Goal: Task Accomplishment & Management: Manage account settings

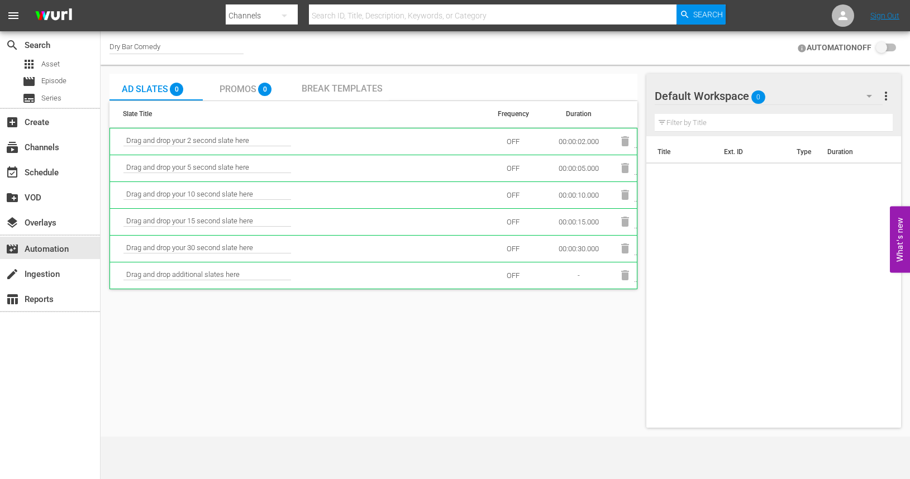
click at [176, 139] on span "Drag and drop your 2 second slate here" at bounding box center [207, 141] width 168 height 10
click at [56, 64] on span "Asset" at bounding box center [50, 64] width 18 height 11
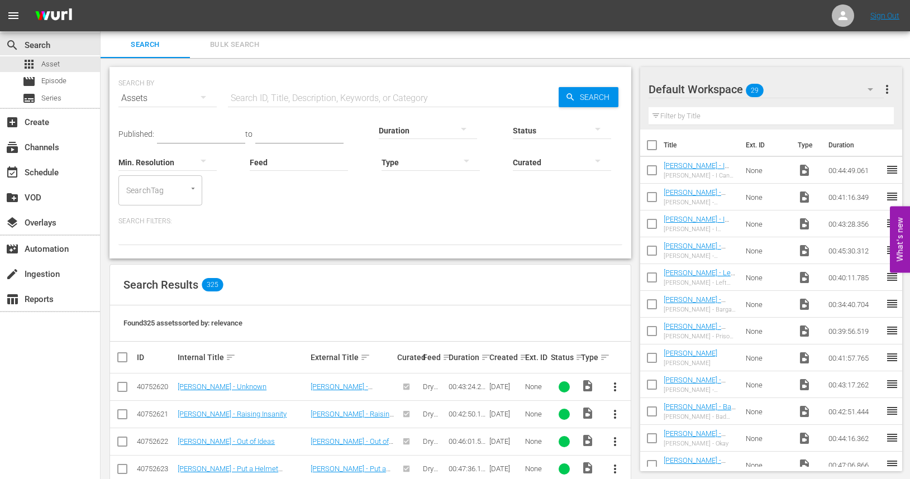
click at [206, 95] on icon "button" at bounding box center [203, 96] width 13 height 13
click at [152, 190] on div "Assets" at bounding box center [154, 191] width 45 height 18
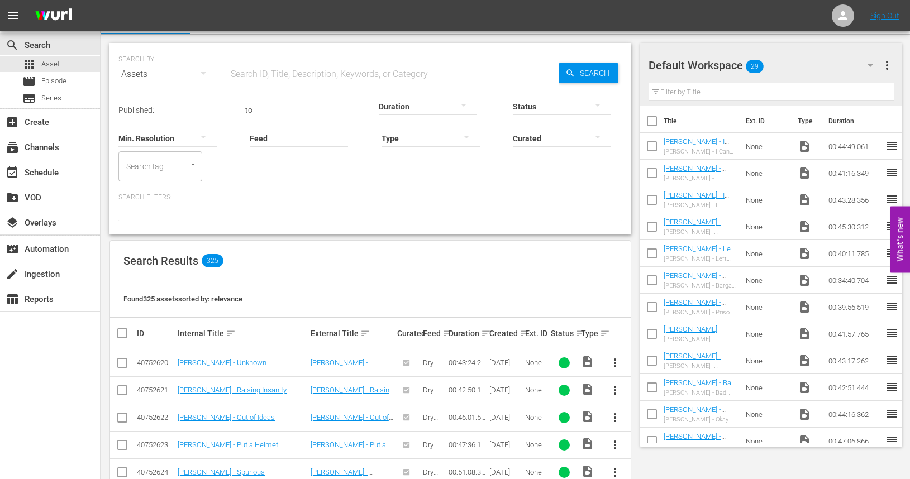
scroll to position [26, 0]
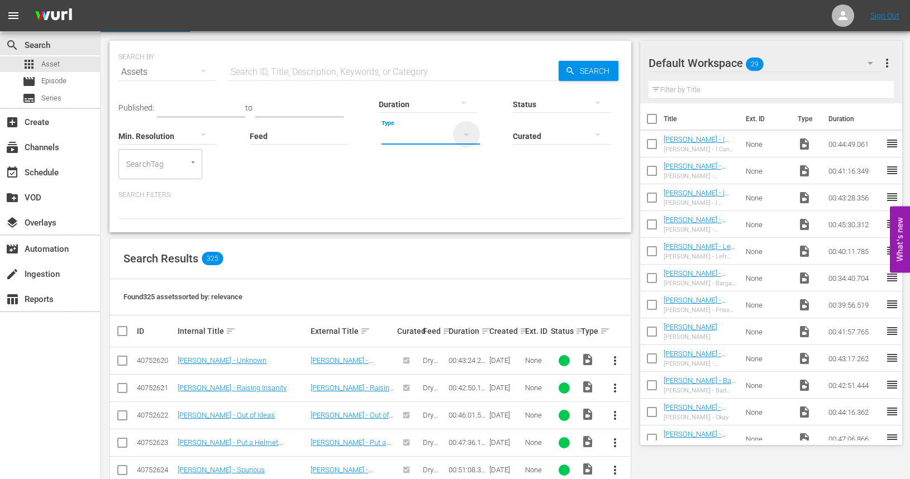
click at [462, 138] on icon "button" at bounding box center [466, 134] width 13 height 13
click at [434, 154] on div "Ad" at bounding box center [430, 153] width 98 height 18
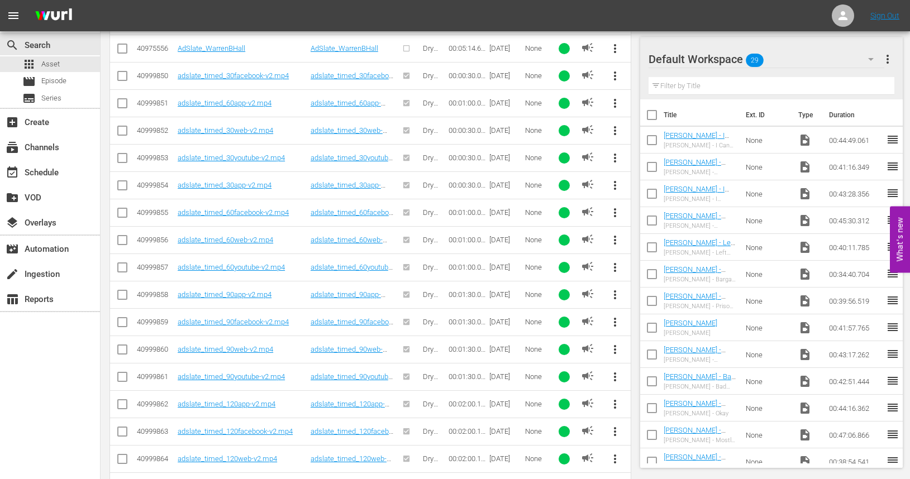
scroll to position [1125, 0]
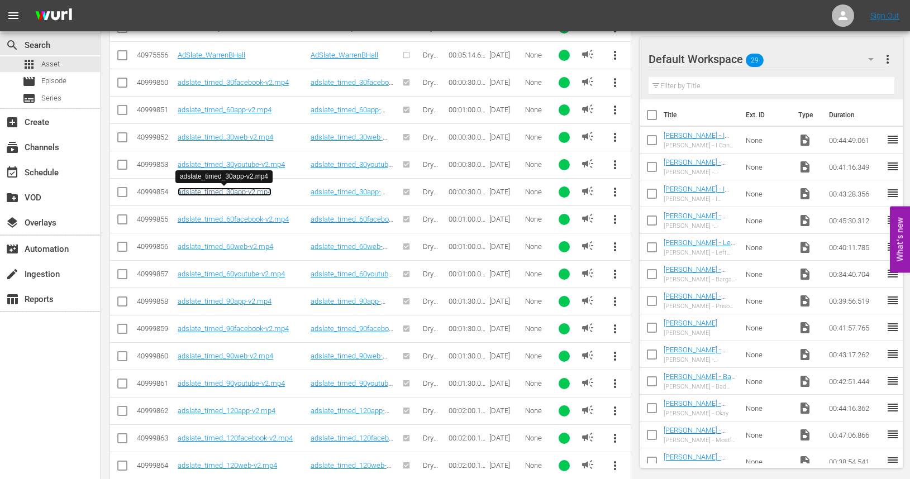
click at [232, 195] on link "adslate_timed_30app-v2.mp4" at bounding box center [225, 192] width 94 height 8
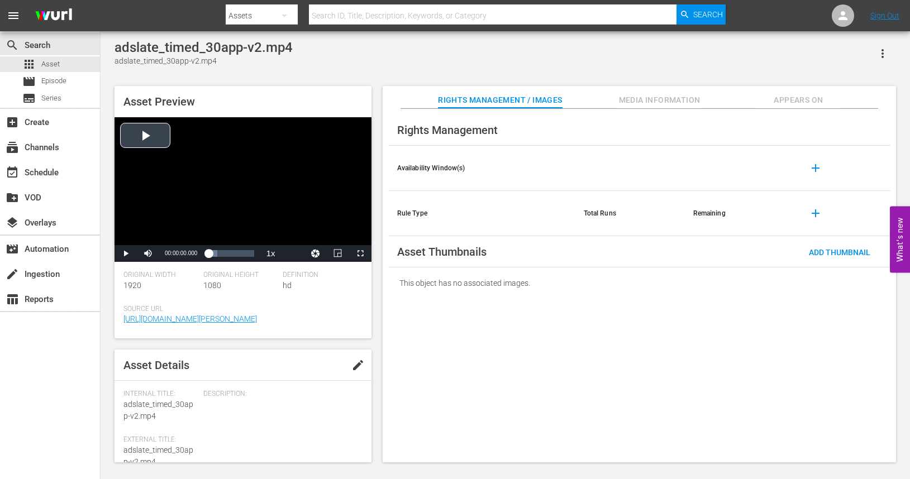
click at [145, 139] on div "Video Player" at bounding box center [243, 181] width 257 height 128
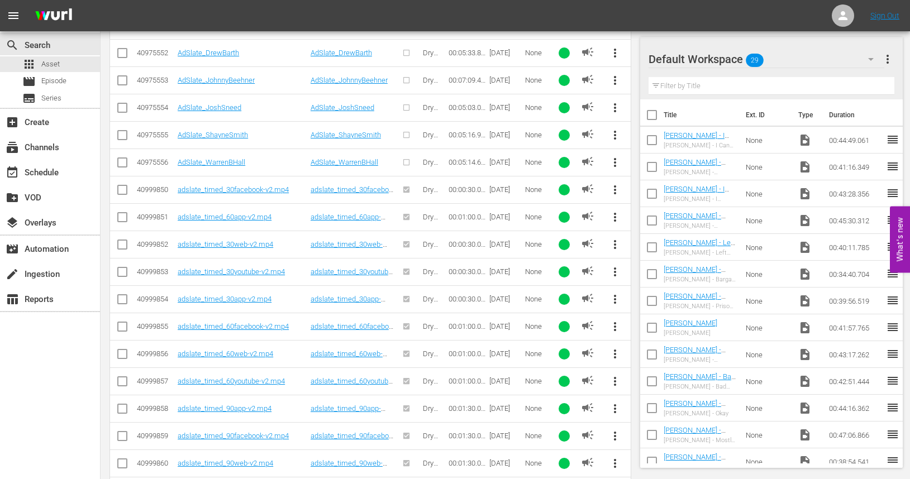
scroll to position [1028, 0]
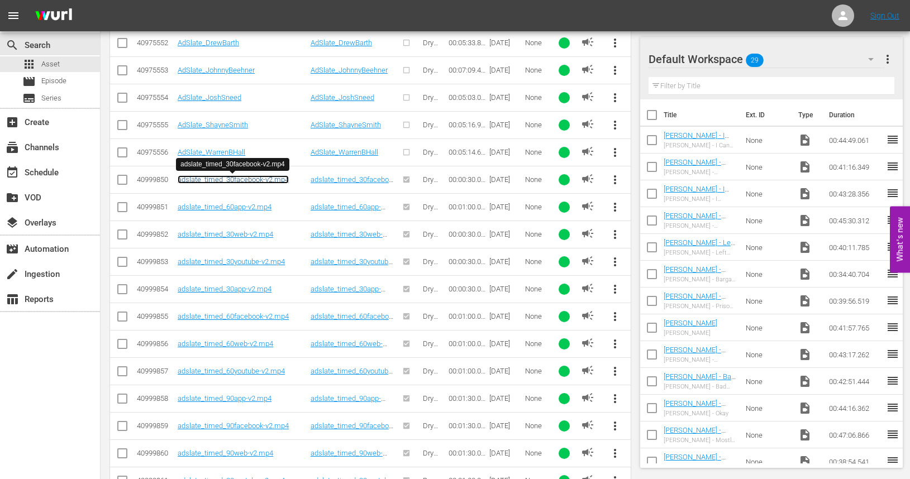
click at [229, 182] on link "adslate_timed_30facebook-v2.mp4" at bounding box center [233, 179] width 111 height 8
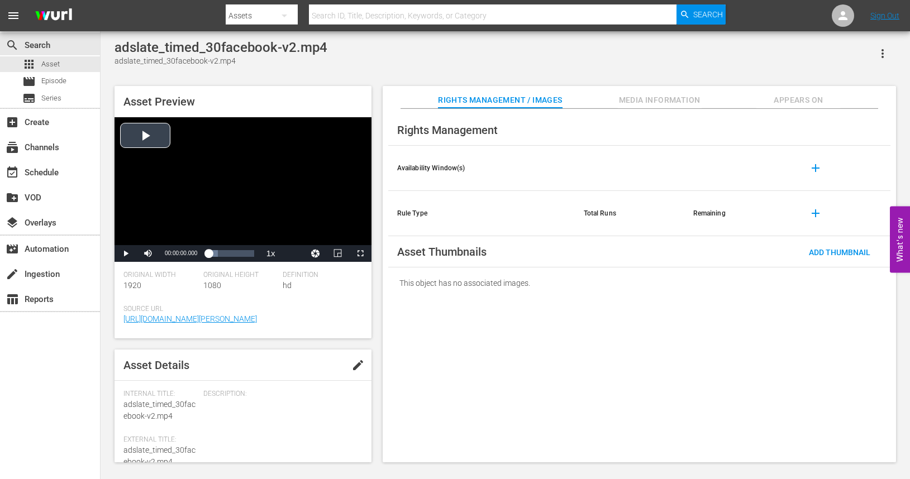
click at [158, 134] on div "Video Player" at bounding box center [243, 181] width 257 height 128
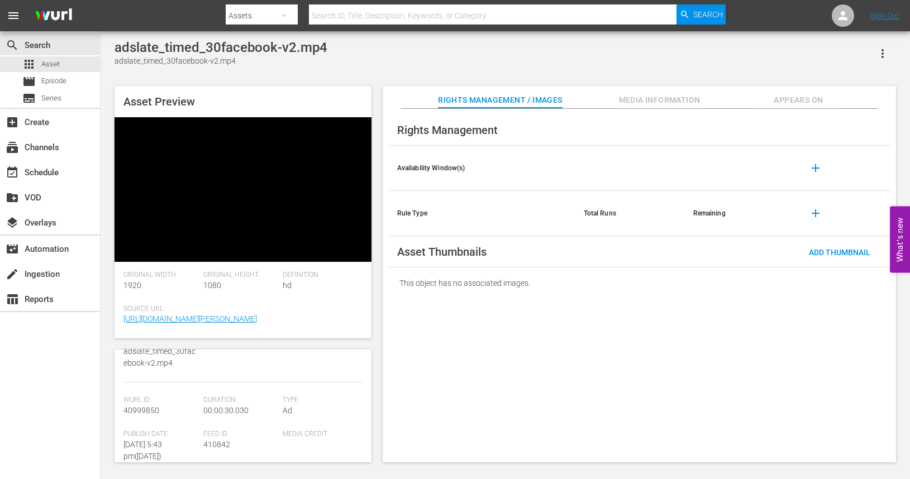
scroll to position [111, 0]
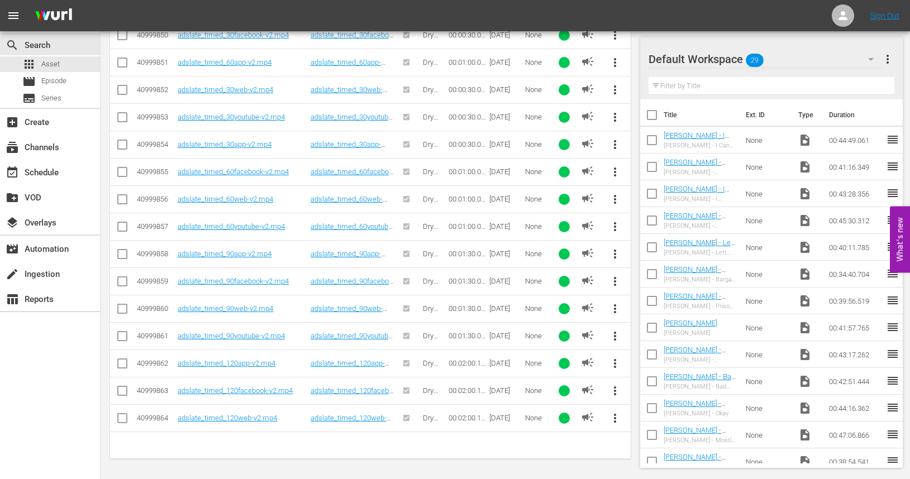
scroll to position [1174, 0]
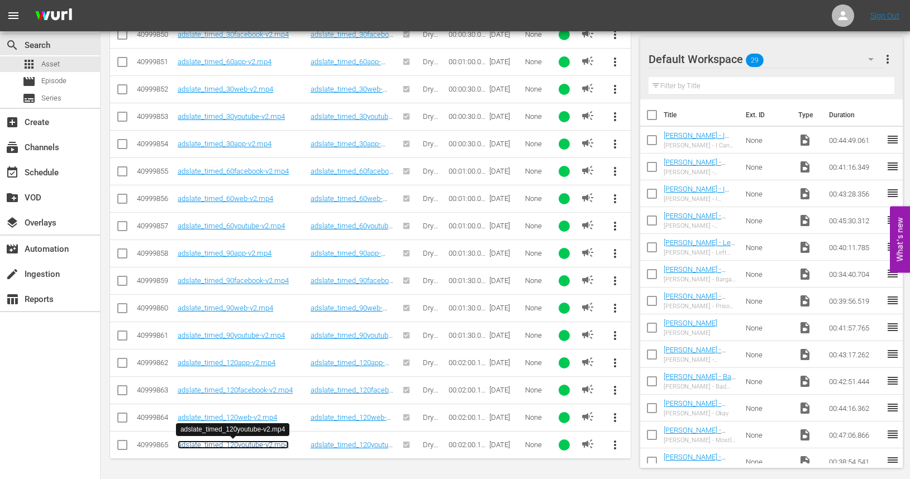
click at [231, 445] on link "adslate_timed_120youtube-v2.mp4" at bounding box center [233, 445] width 111 height 8
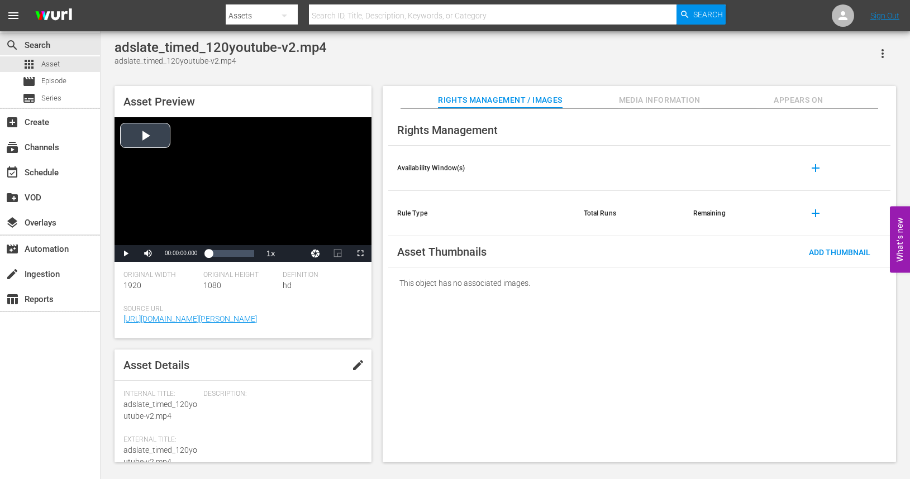
click at [141, 139] on div "Video Player" at bounding box center [243, 181] width 257 height 128
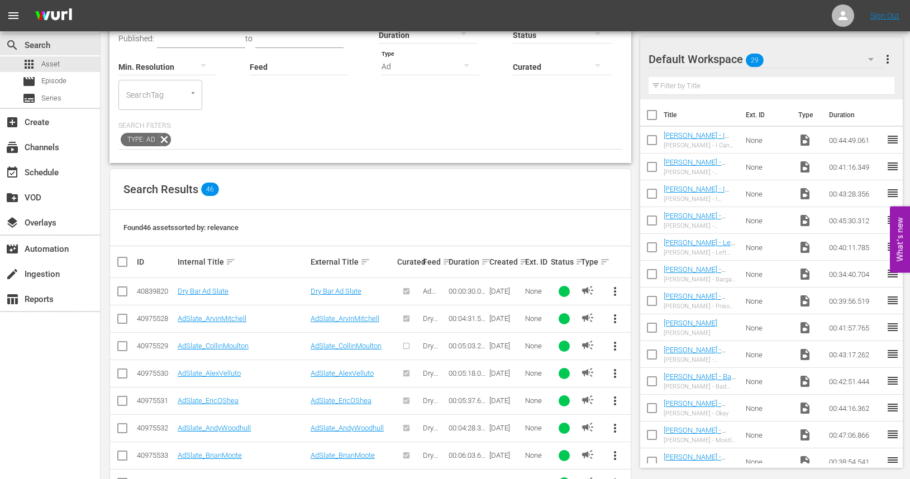
scroll to position [179, 0]
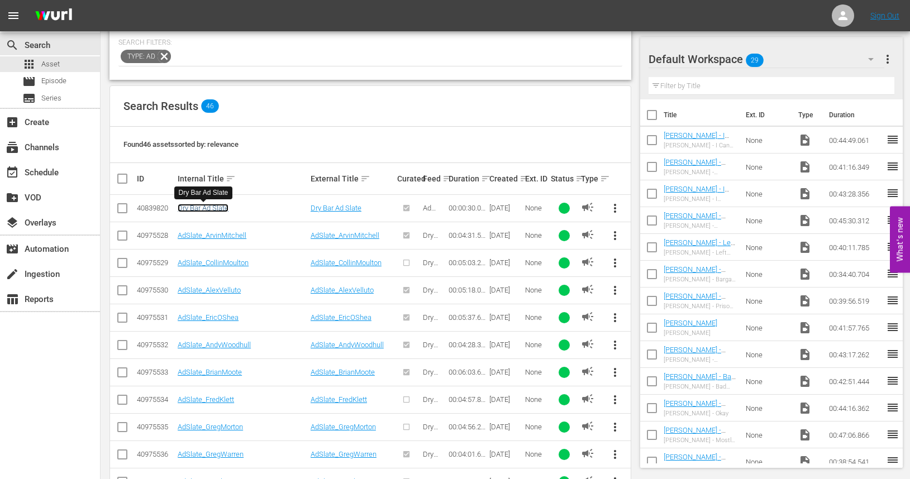
click at [209, 207] on link "Dry Bar Ad Slate" at bounding box center [203, 208] width 51 height 8
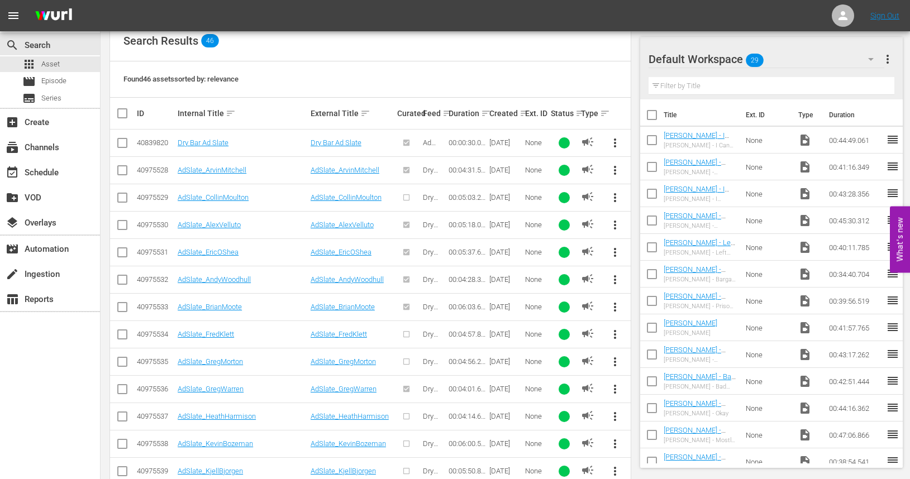
scroll to position [274, 0]
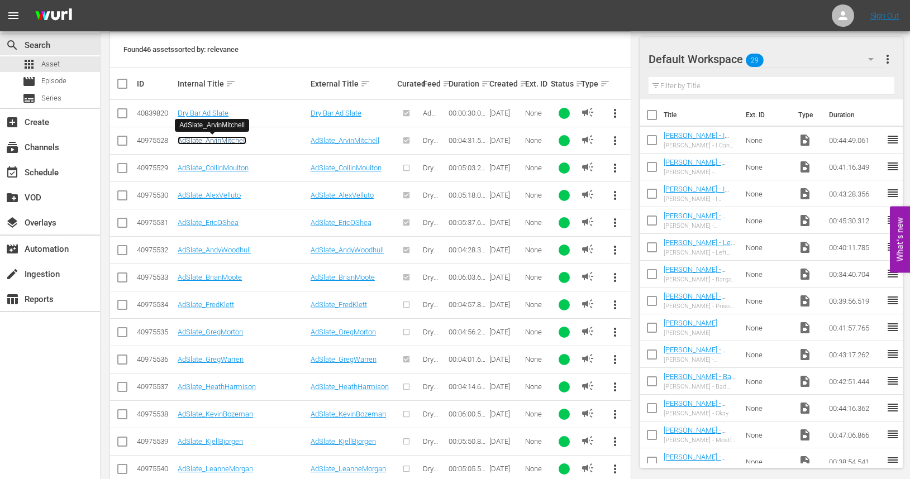
click at [213, 140] on link "AdSlate_ArvinMitchell" at bounding box center [212, 140] width 69 height 8
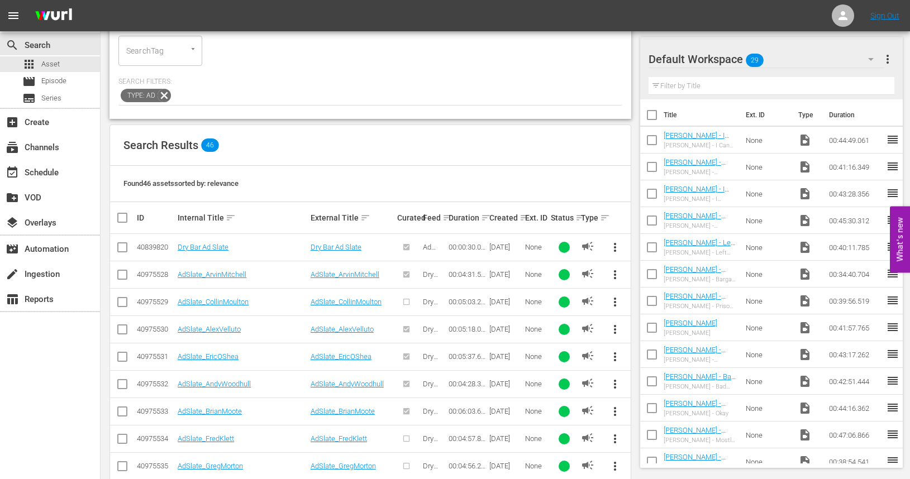
scroll to position [168, 0]
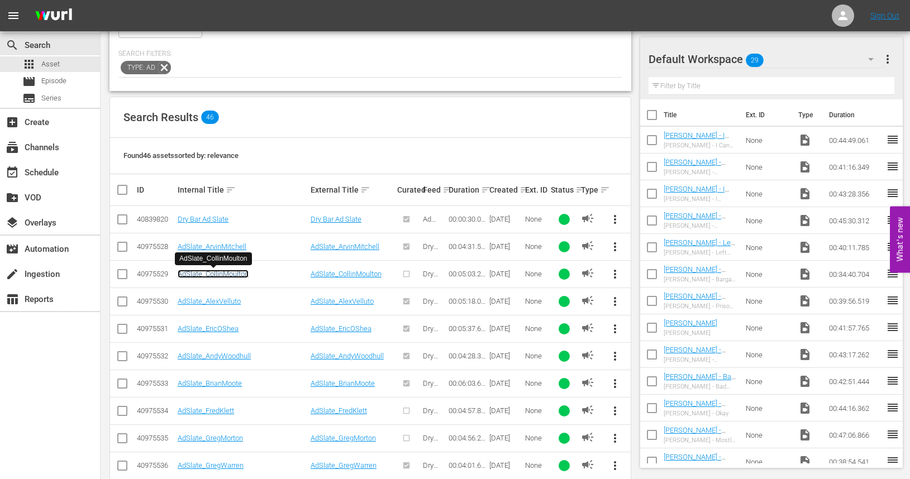
click at [207, 275] on link "AdSlate_CollinMoulton" at bounding box center [213, 274] width 71 height 8
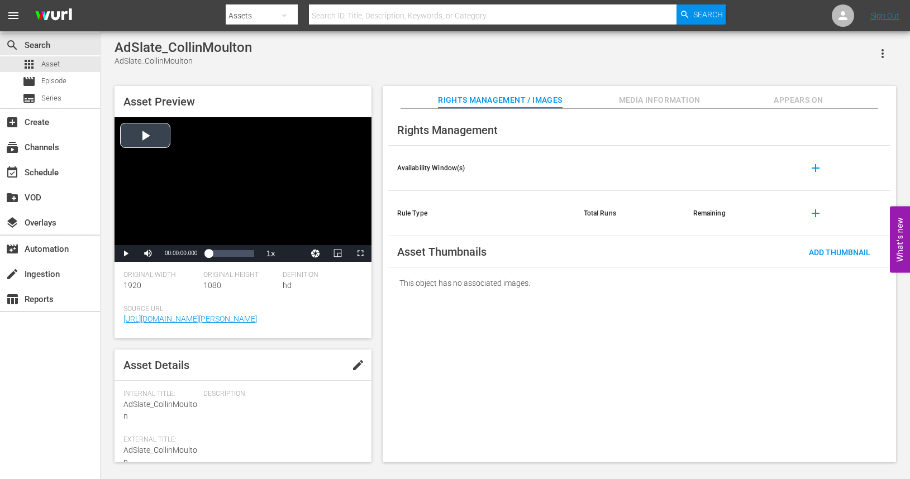
click at [144, 134] on div "Video Player" at bounding box center [243, 181] width 257 height 128
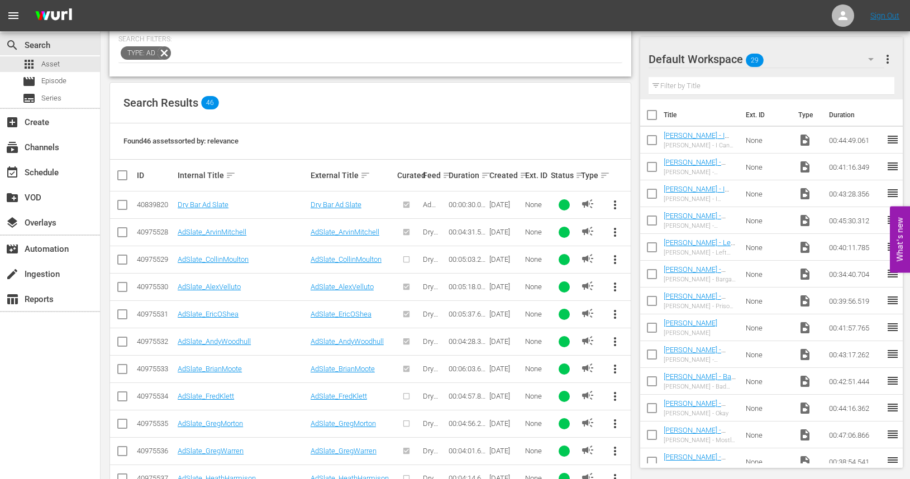
scroll to position [224, 0]
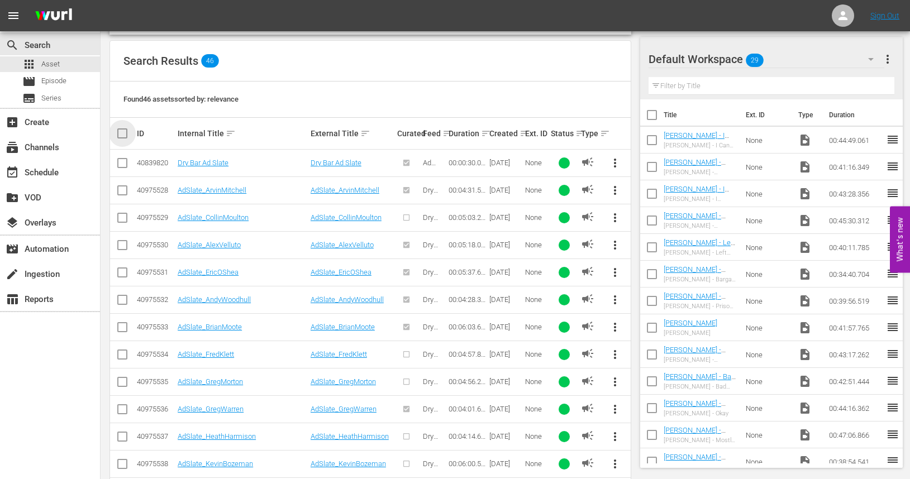
click at [121, 133] on input "checkbox" at bounding box center [127, 133] width 22 height 13
checkbox input "true"
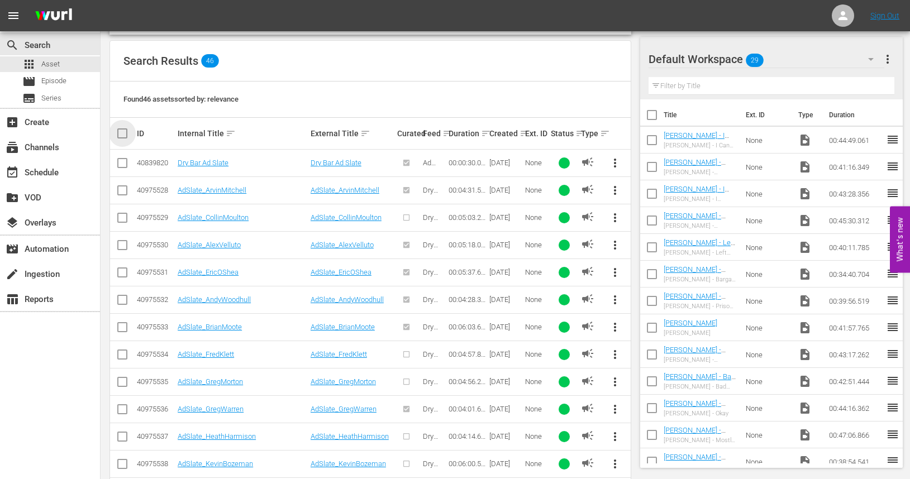
checkbox input "true"
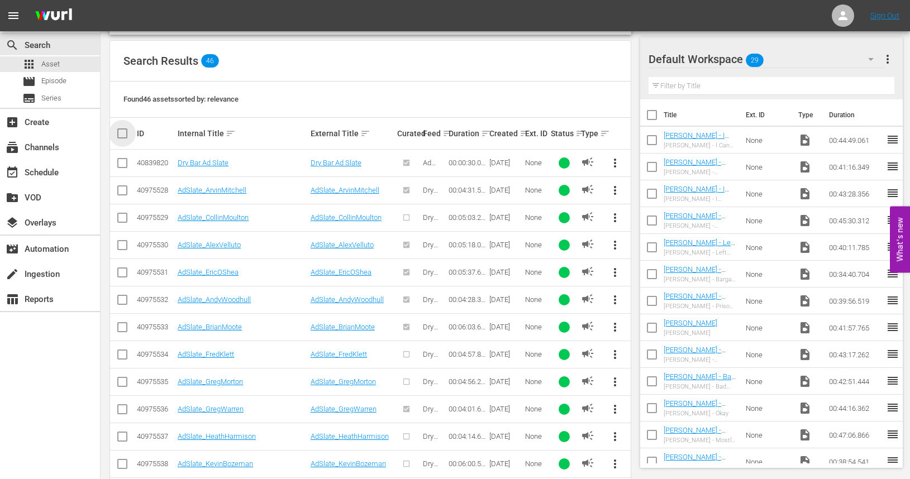
checkbox input "true"
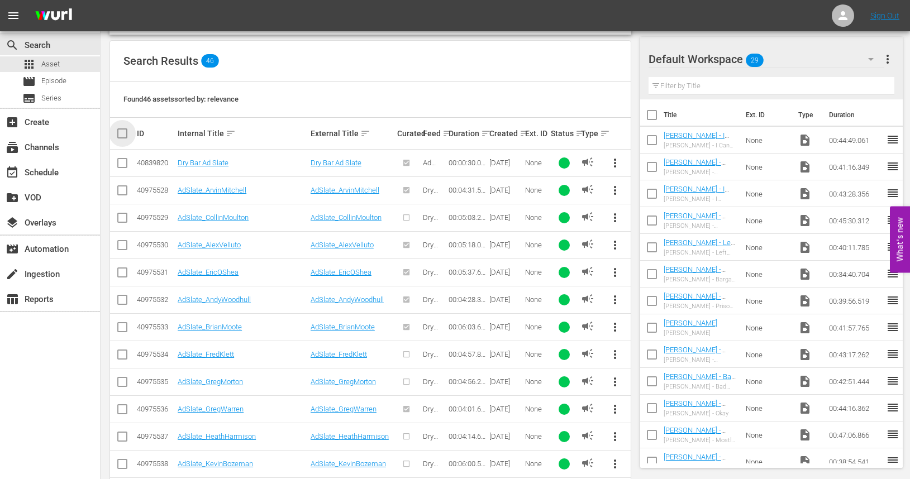
checkbox input "true"
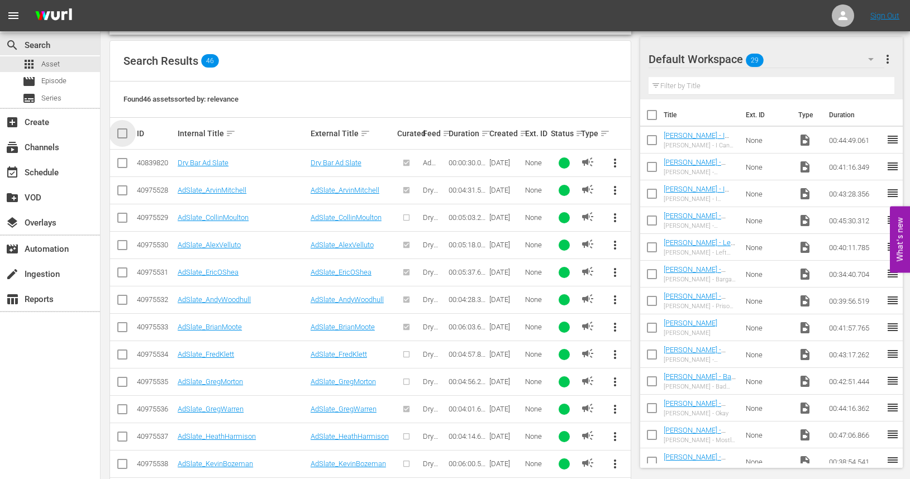
checkbox input "true"
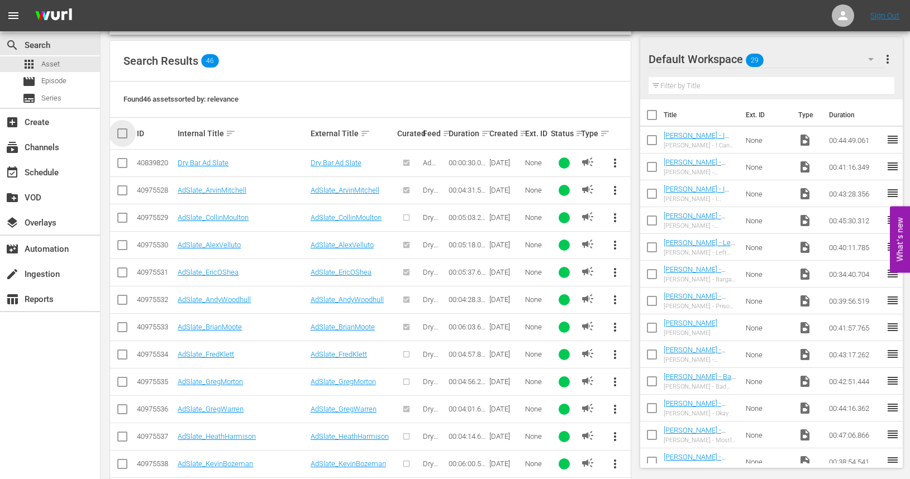
checkbox input "true"
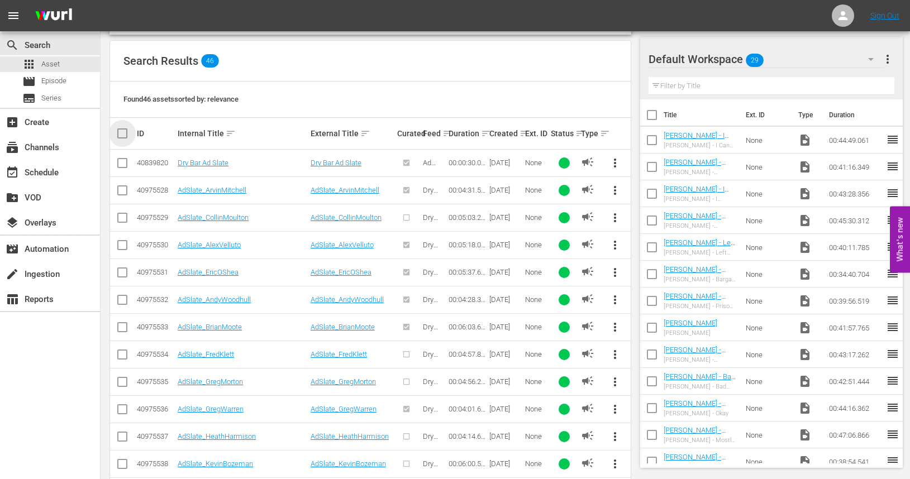
checkbox input "true"
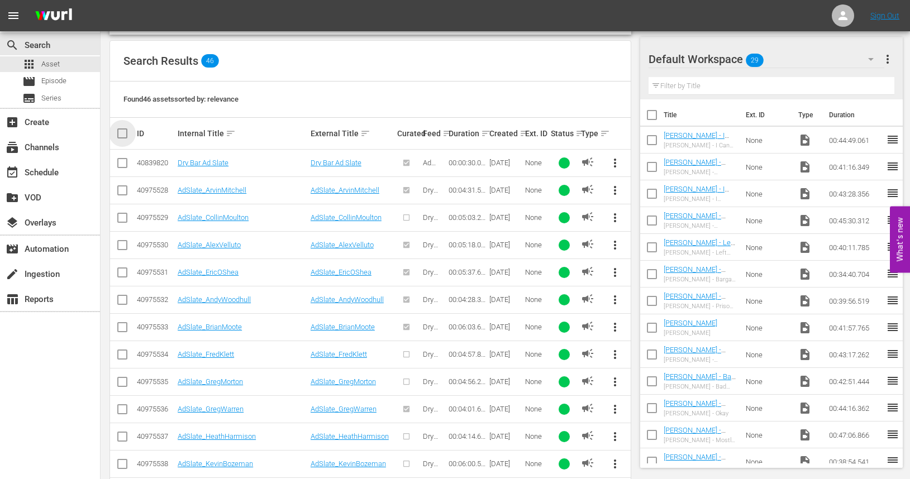
checkbox input "true"
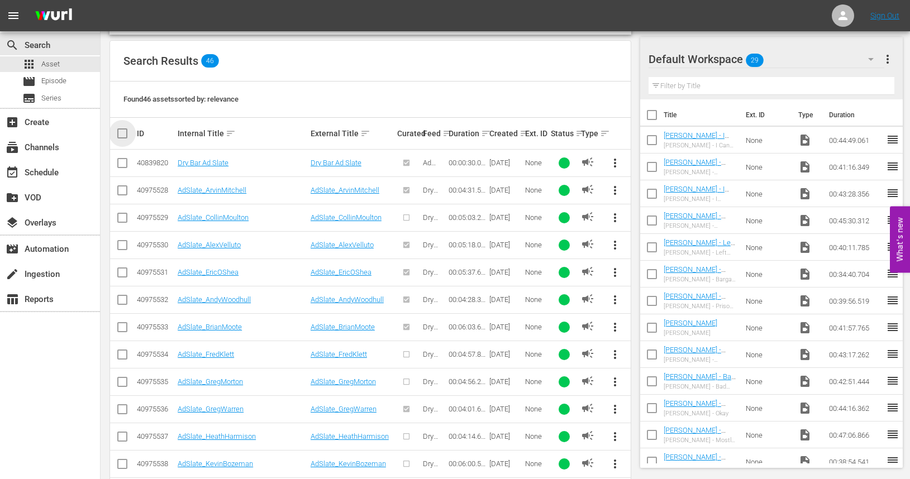
checkbox input "true"
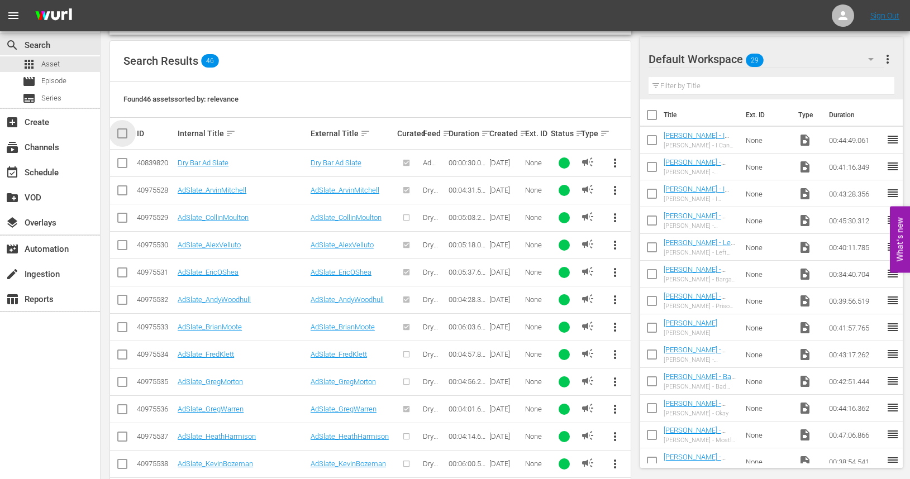
checkbox input "true"
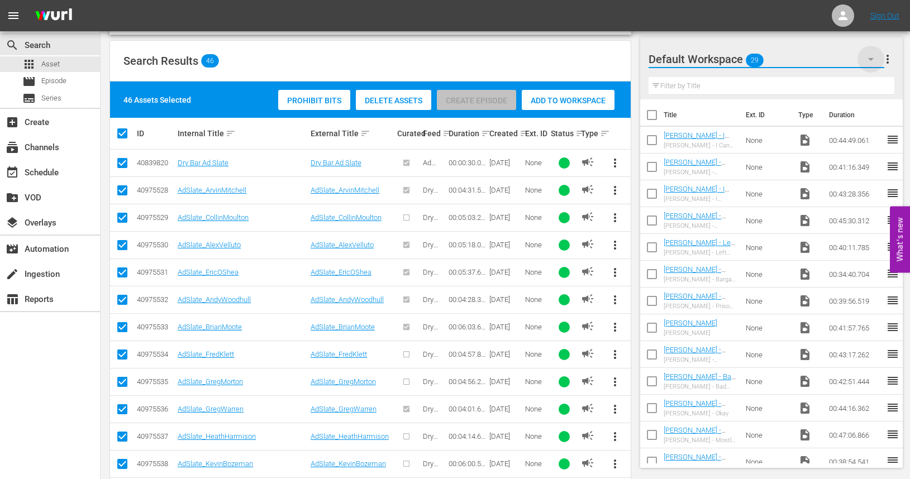
click at [872, 61] on icon "button" at bounding box center [870, 59] width 13 height 13
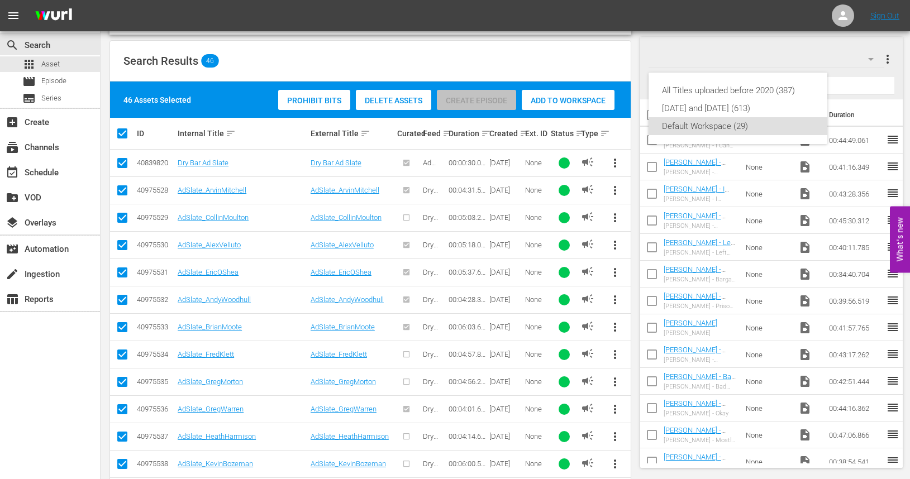
click at [890, 56] on div "All Titles uploaded before 2020 (387) Tuesday and Wednesday (613) Default Works…" at bounding box center [455, 239] width 910 height 479
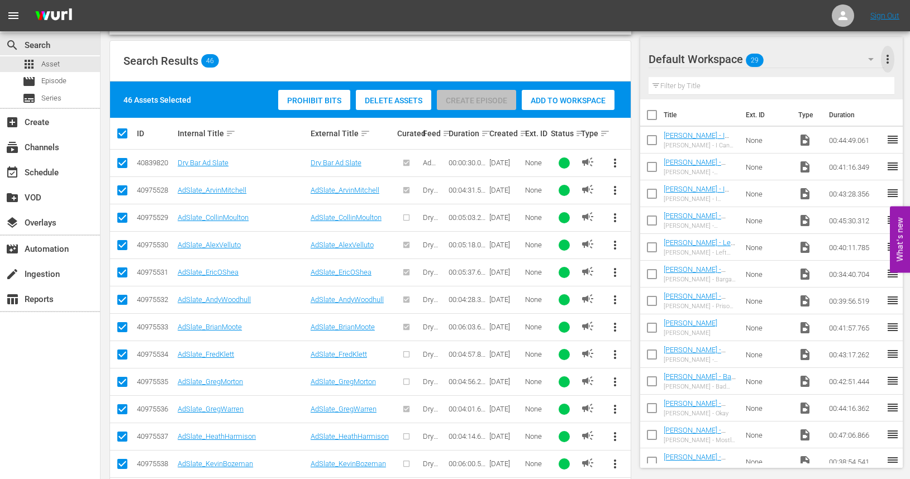
click at [888, 58] on span "more_vert" at bounding box center [887, 59] width 13 height 13
click at [832, 59] on div "Add New Workspace" at bounding box center [815, 60] width 131 height 20
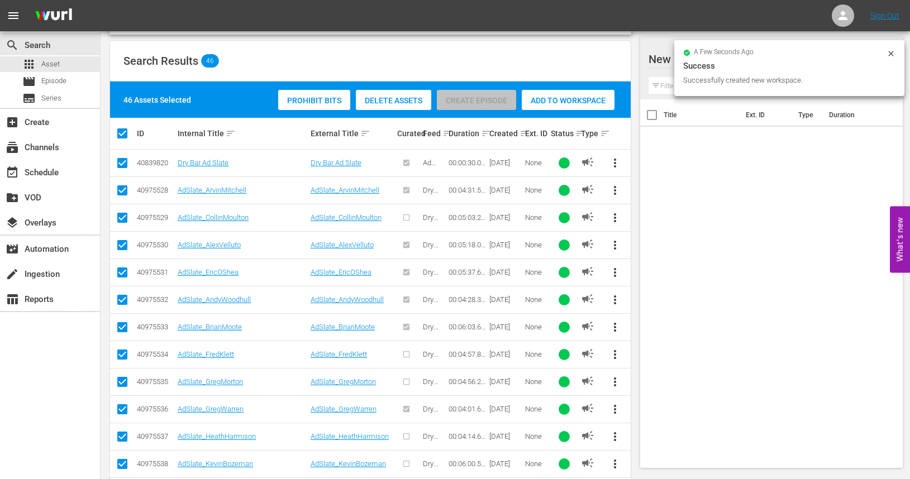
click at [700, 178] on div "Title Ext. ID Type Duration" at bounding box center [771, 281] width 263 height 364
click at [656, 54] on div at bounding box center [743, 60] width 190 height 28
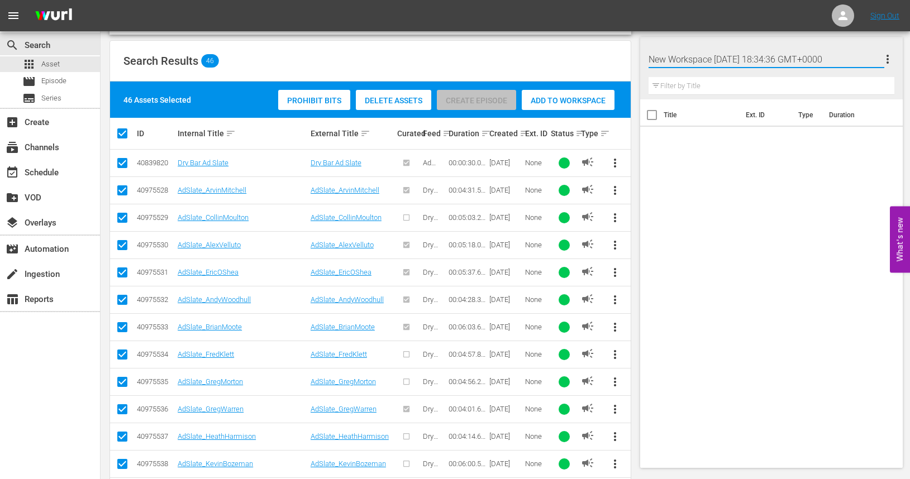
drag, startPoint x: 861, startPoint y: 58, endPoint x: 634, endPoint y: 61, distance: 226.8
type input "Ad Slates"
click at [750, 202] on div "Title Ext. ID Type Duration" at bounding box center [771, 281] width 263 height 364
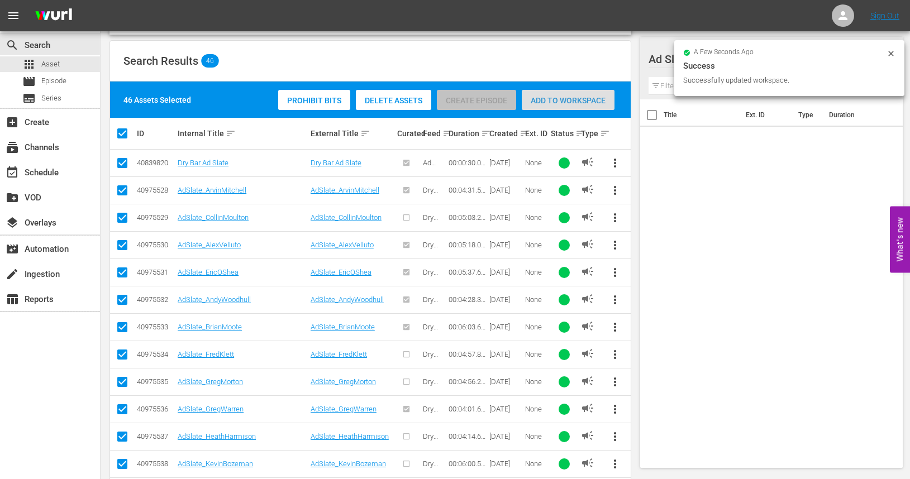
click at [557, 96] on span "Add to Workspace" at bounding box center [568, 100] width 93 height 9
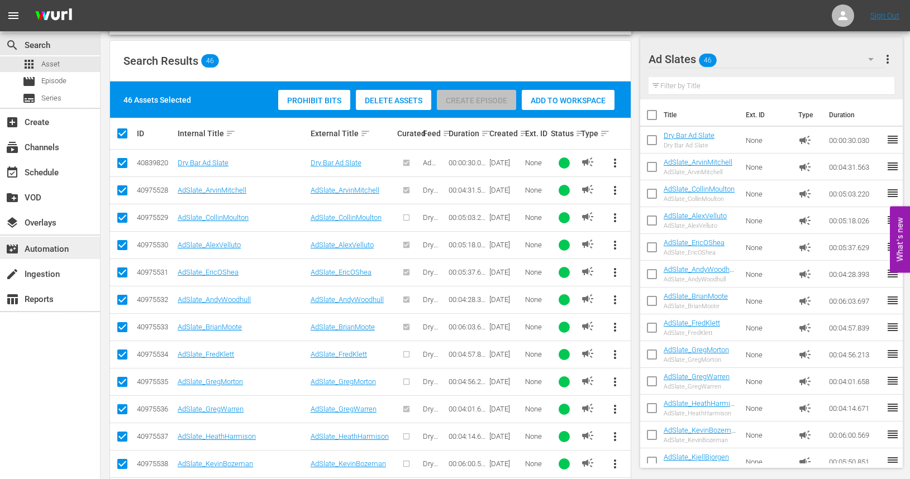
click at [52, 252] on div "movie_filter Automation" at bounding box center [31, 247] width 63 height 10
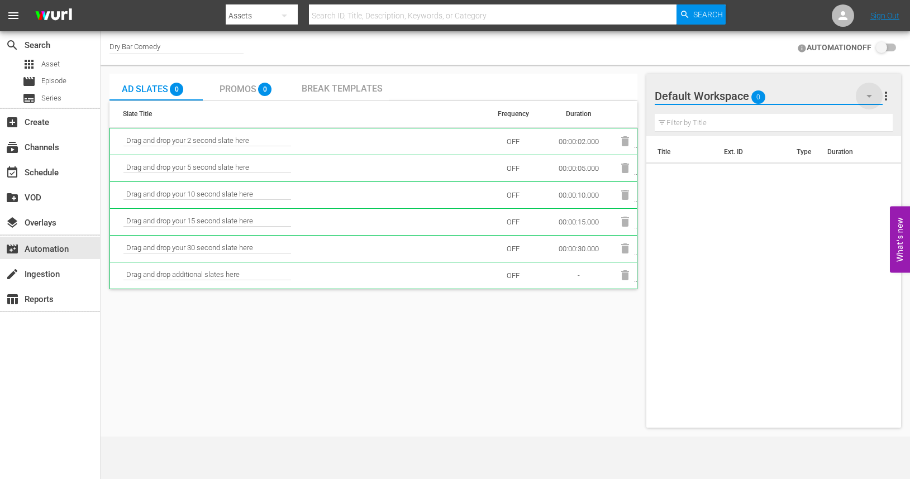
click at [872, 97] on icon "button" at bounding box center [868, 95] width 13 height 13
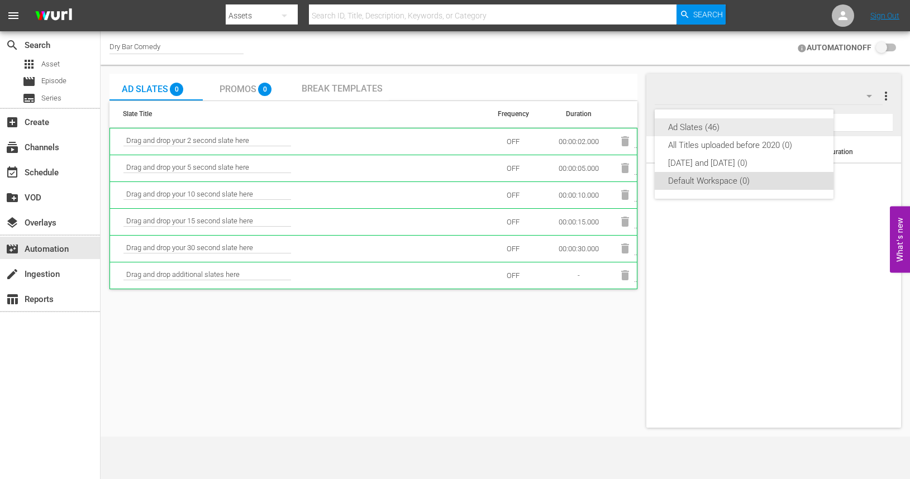
click at [732, 123] on div "Ad Slates (46)" at bounding box center [744, 127] width 152 height 18
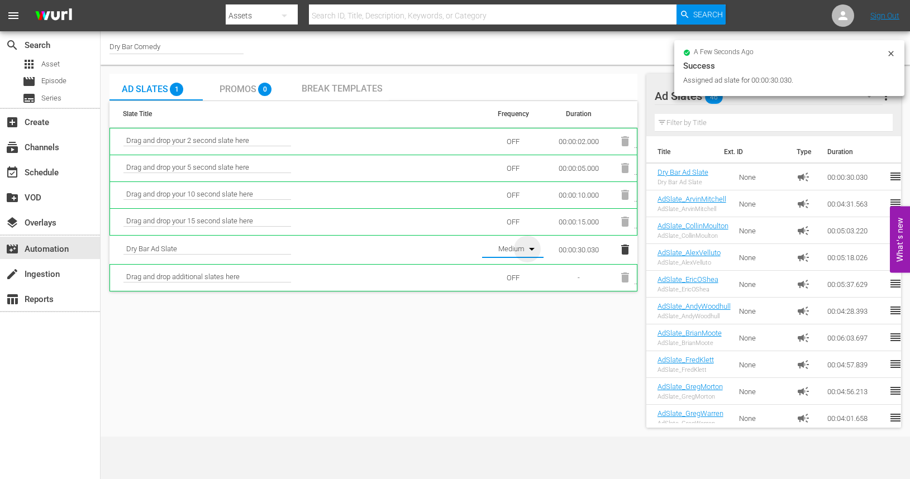
click at [533, 249] on icon "button" at bounding box center [532, 249] width 6 height 3
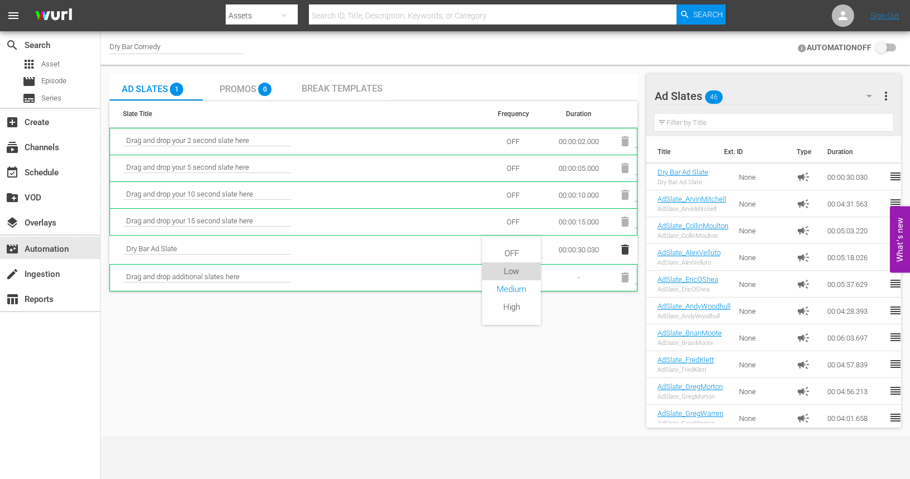
click at [529, 274] on div "Low" at bounding box center [511, 272] width 59 height 18
click at [880, 46] on input "checkbox" at bounding box center [883, 47] width 25 height 13
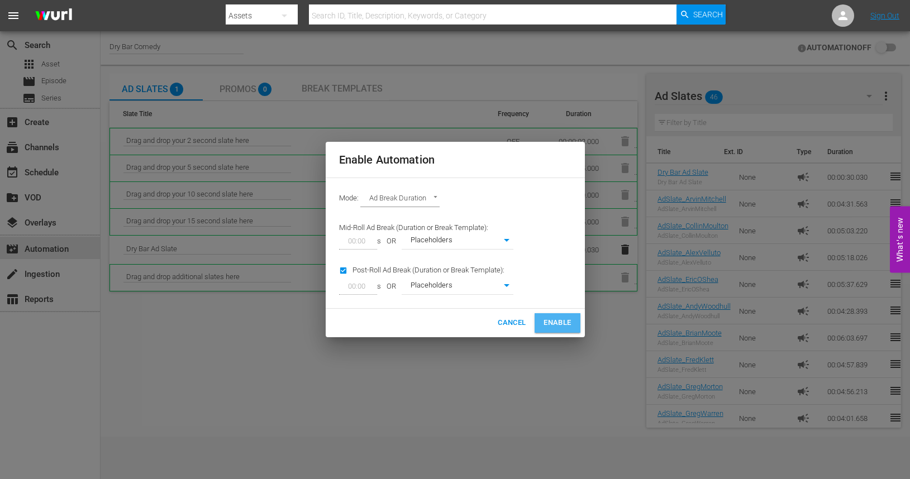
click at [546, 326] on span "Enable" at bounding box center [556, 323] width 27 height 13
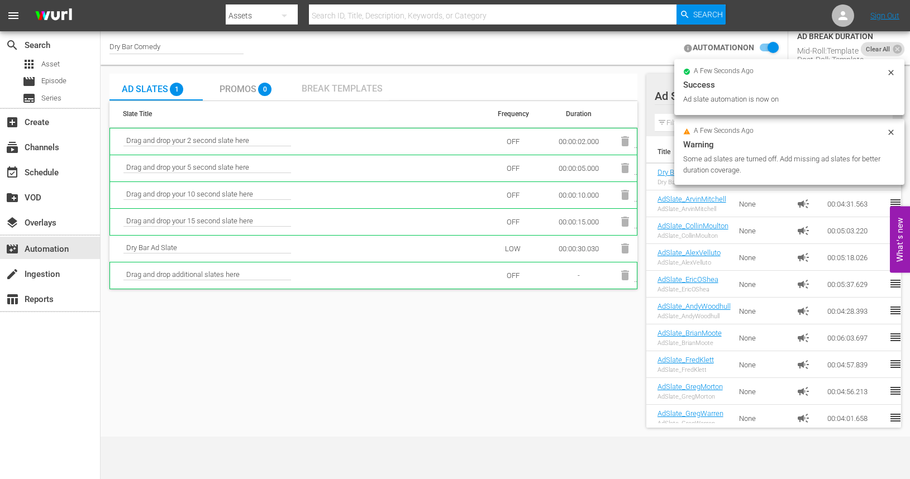
click at [333, 88] on span "Break Templates" at bounding box center [342, 88] width 81 height 11
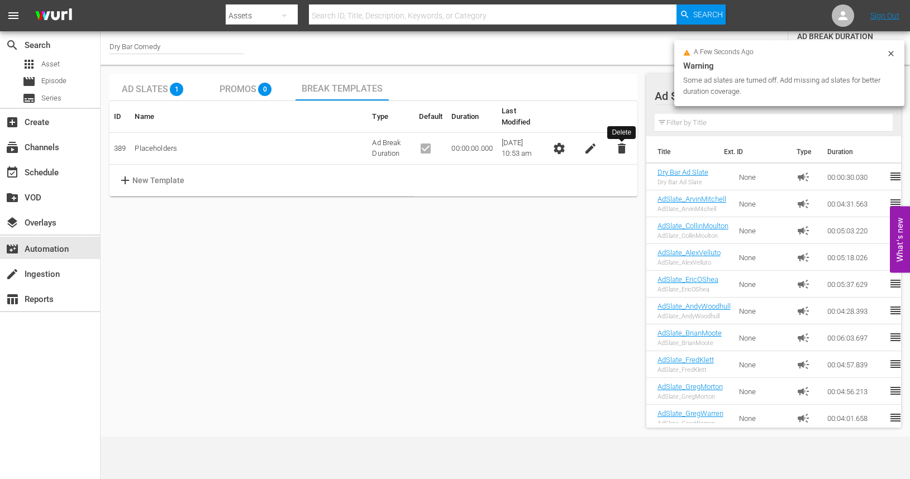
click at [624, 149] on span "delete" at bounding box center [621, 148] width 13 height 13
click at [626, 148] on span "delete" at bounding box center [621, 148] width 13 height 13
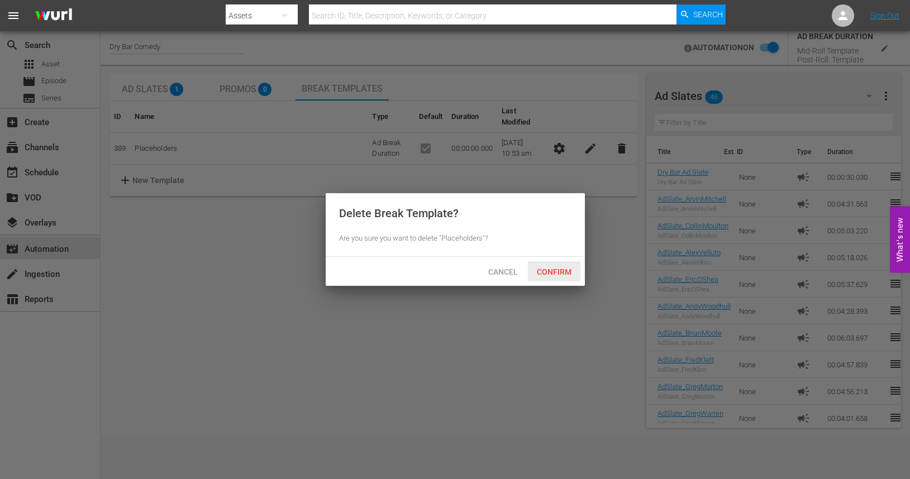
click at [554, 273] on span "Confirm" at bounding box center [554, 272] width 53 height 9
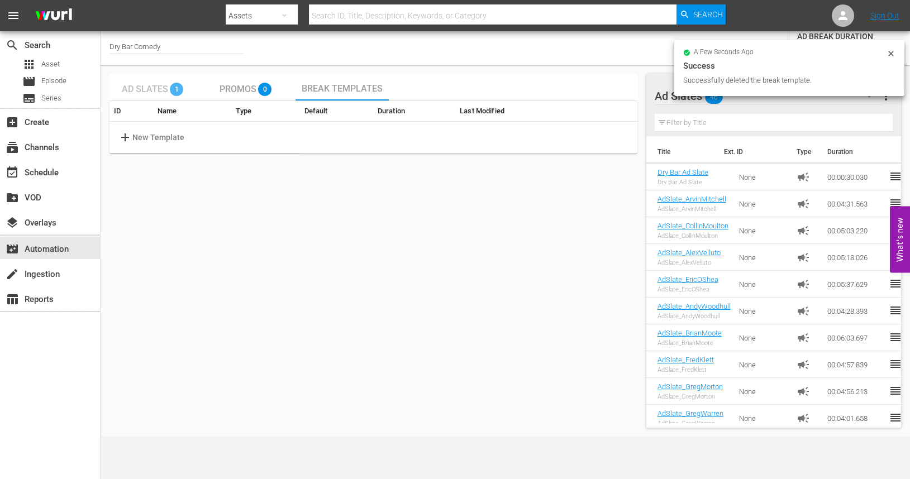
click at [145, 85] on span "Ad Slates" at bounding box center [145, 89] width 46 height 11
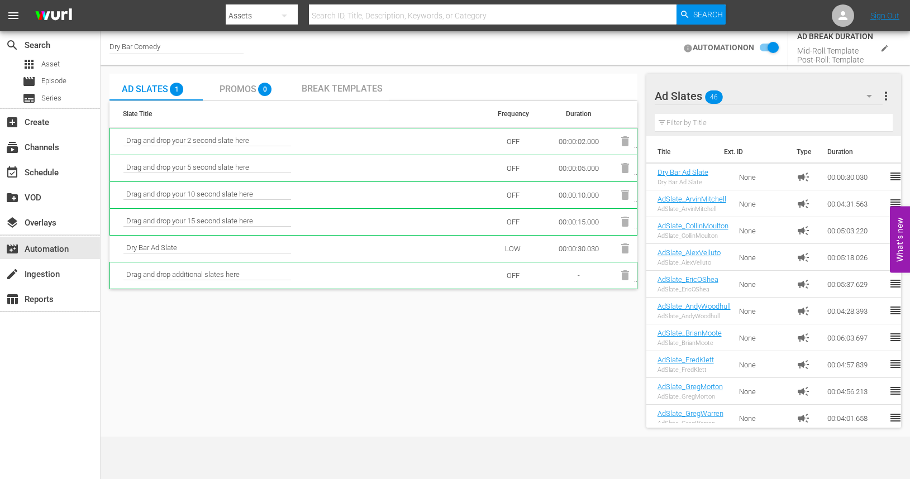
click at [770, 48] on input "checkbox" at bounding box center [766, 47] width 25 height 13
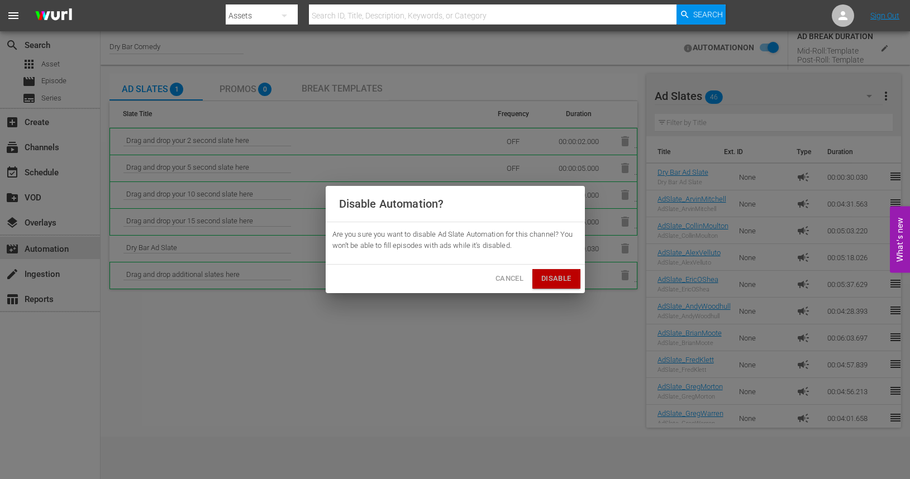
click at [551, 278] on span "Disable" at bounding box center [556, 279] width 30 height 13
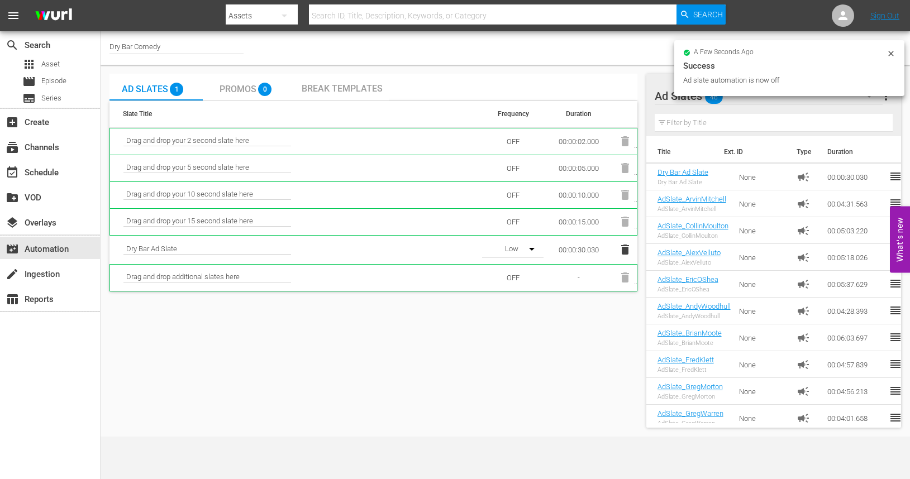
click at [891, 55] on icon at bounding box center [890, 53] width 5 height 5
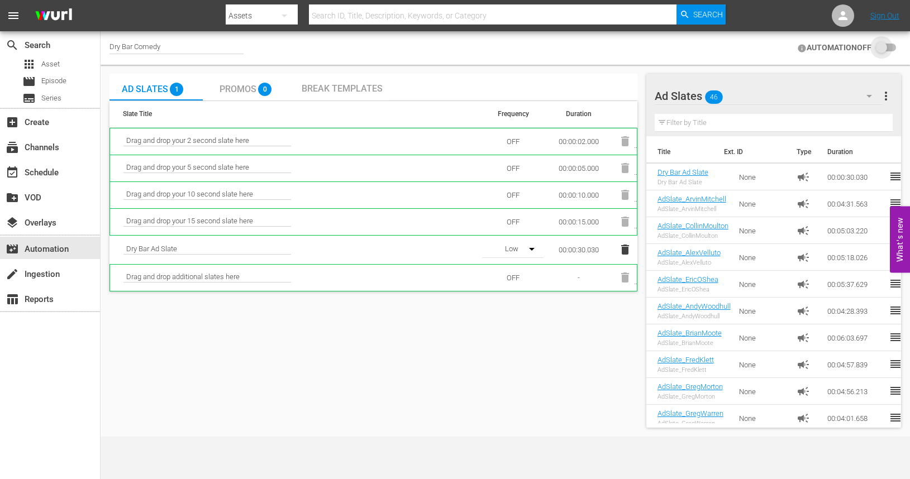
click at [885, 49] on input "checkbox" at bounding box center [883, 47] width 25 height 13
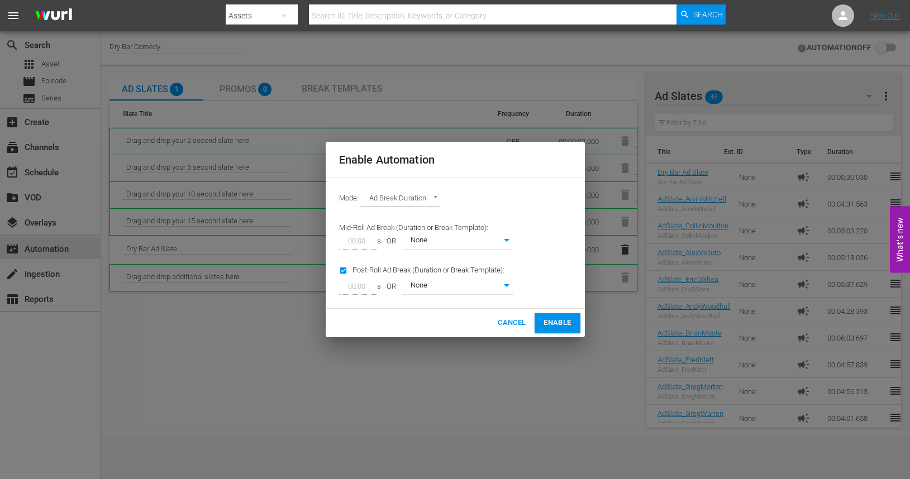
click at [505, 290] on body "menu Search By Assets Search ID, Title, Description, Keywords, or Category Sear…" at bounding box center [455, 239] width 910 height 479
click at [561, 268] on div at bounding box center [455, 239] width 910 height 479
click at [363, 273] on div "Post-Roll Ad Break (Duration or Break Template): 00:00 s OR None 389" at bounding box center [426, 278] width 188 height 45
click at [562, 325] on span "Enable" at bounding box center [556, 323] width 27 height 13
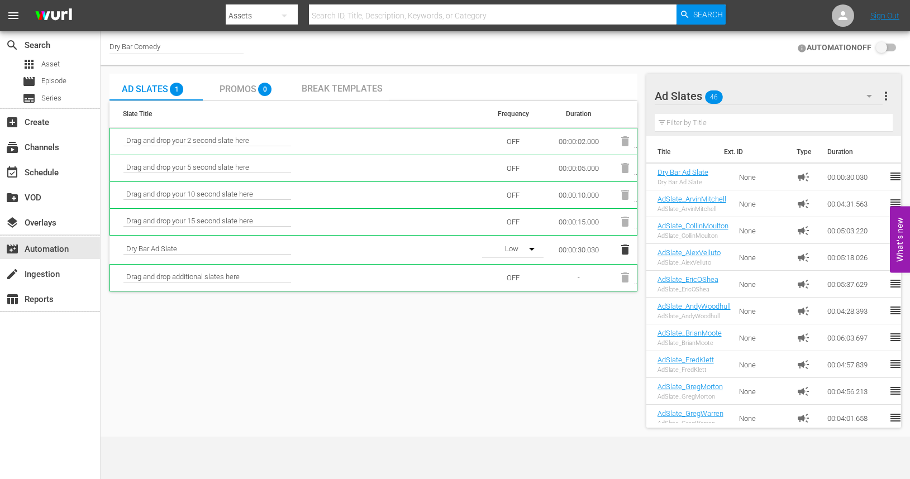
checkbox input "true"
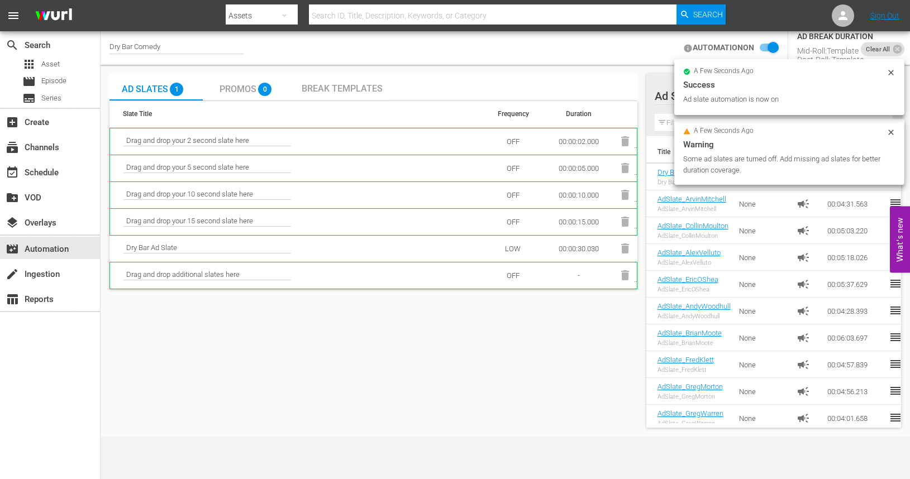
click at [514, 250] on td "LOW" at bounding box center [512, 248] width 61 height 27
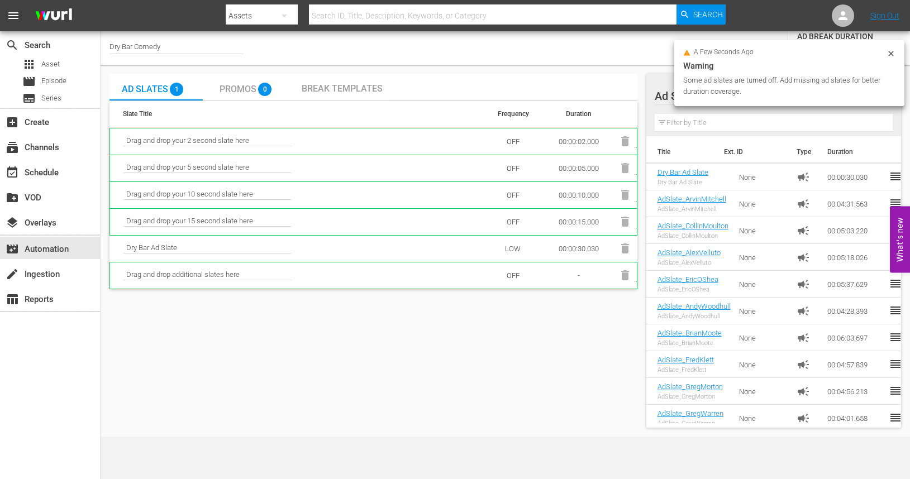
click at [517, 242] on td "LOW" at bounding box center [512, 248] width 61 height 27
click at [517, 247] on td "LOW" at bounding box center [512, 248] width 61 height 27
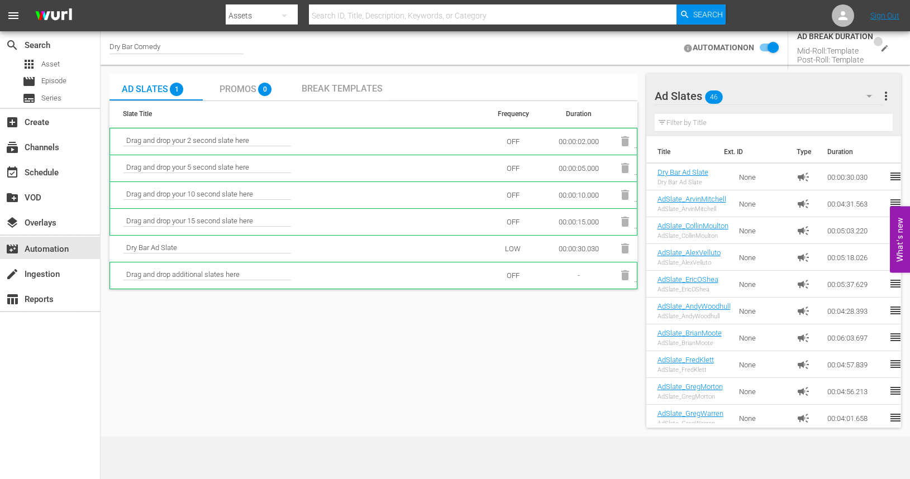
click at [881, 50] on icon "edit" at bounding box center [884, 48] width 8 height 8
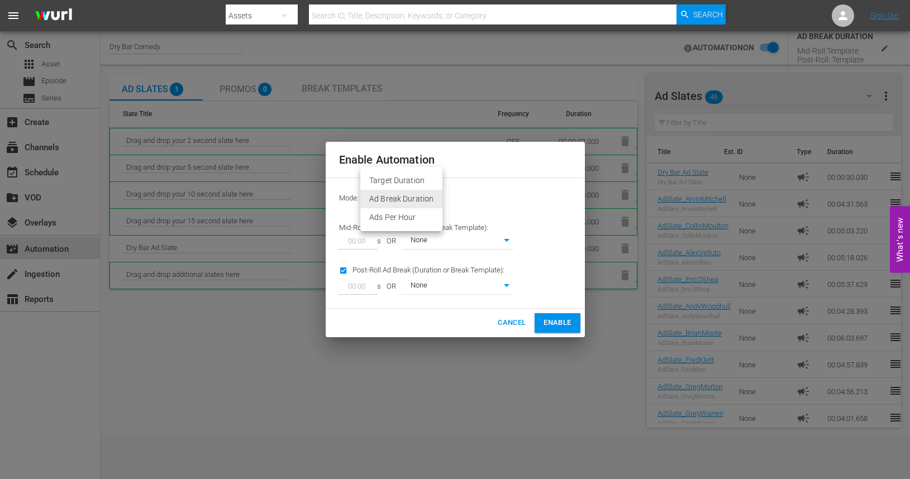
click at [438, 195] on body "menu Search By Assets Search ID, Title, Description, Keywords, or Category Sear…" at bounding box center [455, 239] width 910 height 479
click at [421, 197] on li "Ad Break Duration" at bounding box center [401, 199] width 82 height 18
click at [549, 325] on span "Enable" at bounding box center [556, 323] width 27 height 13
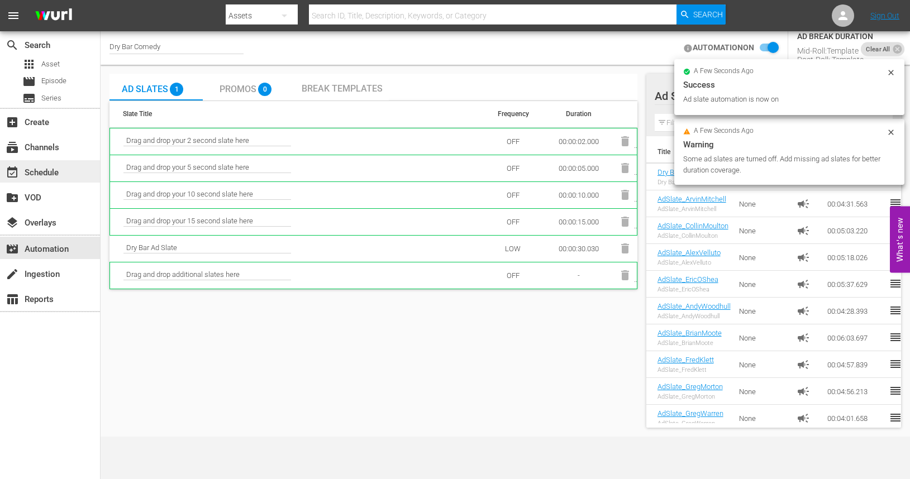
click at [40, 169] on div "event_available Schedule" at bounding box center [31, 171] width 63 height 10
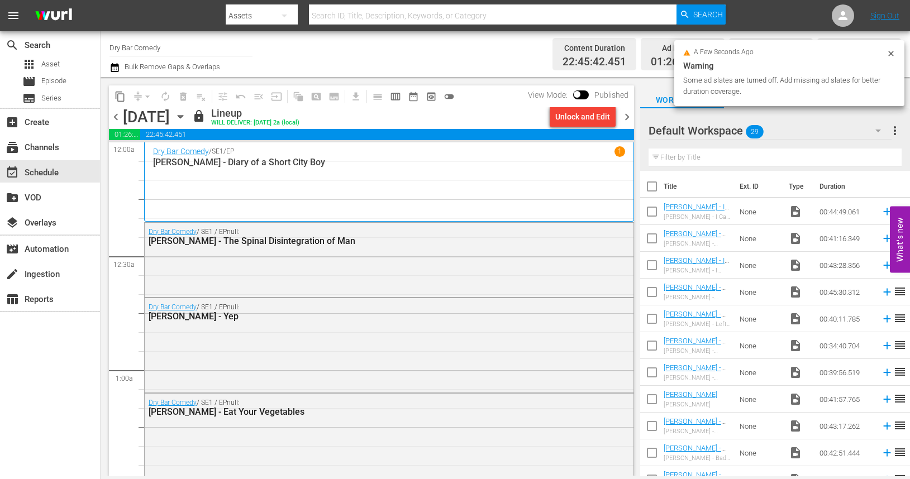
click at [625, 121] on span "chevron_right" at bounding box center [627, 117] width 14 height 14
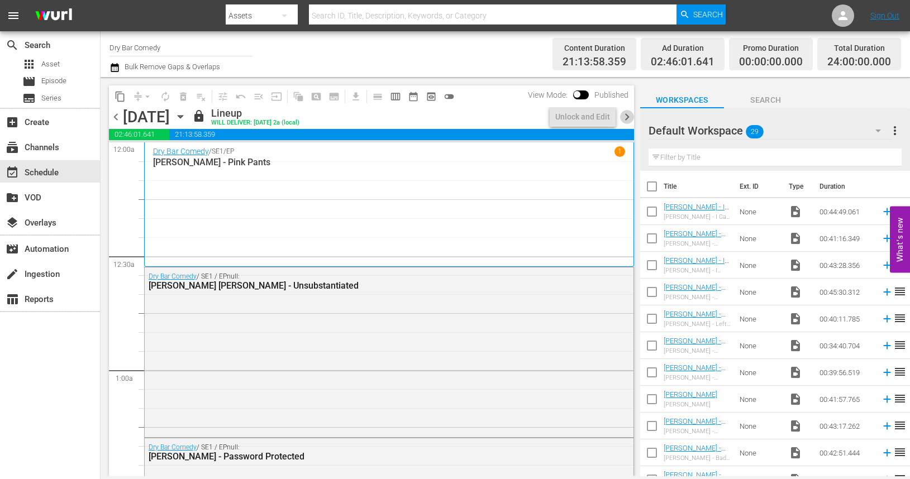
click at [626, 120] on span "chevron_right" at bounding box center [627, 117] width 14 height 14
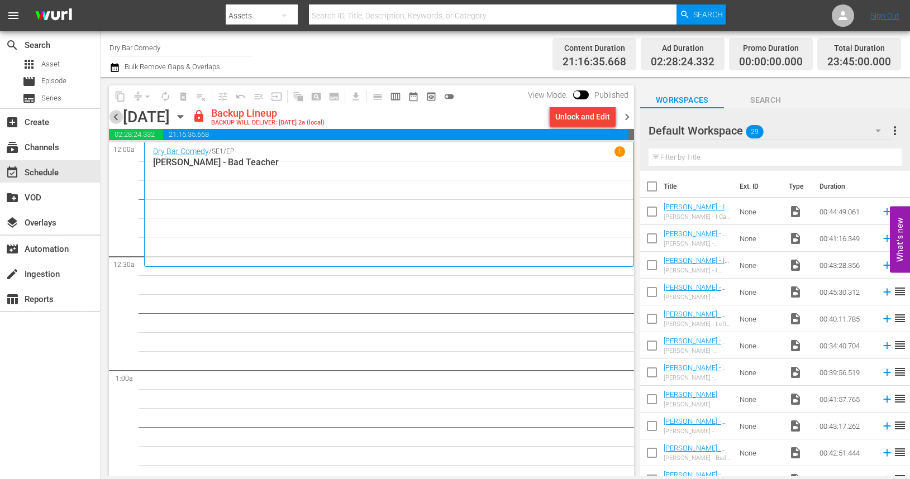
click at [117, 117] on span "chevron_left" at bounding box center [116, 117] width 14 height 14
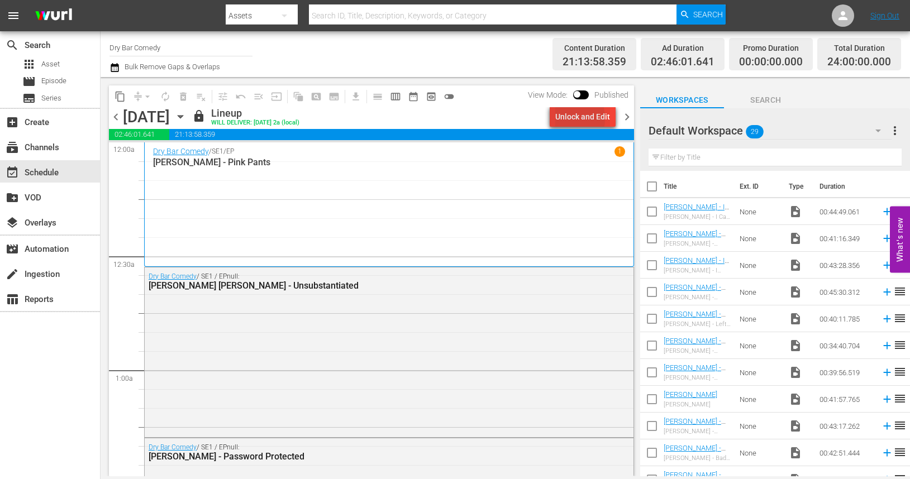
click at [563, 118] on div "Unlock and Edit" at bounding box center [582, 117] width 55 height 20
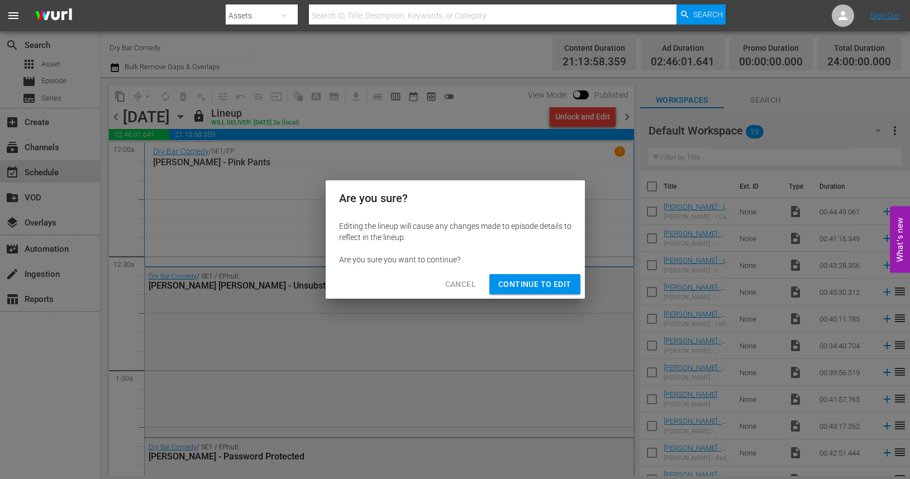
click at [519, 280] on span "Continue to Edit" at bounding box center [534, 285] width 73 height 14
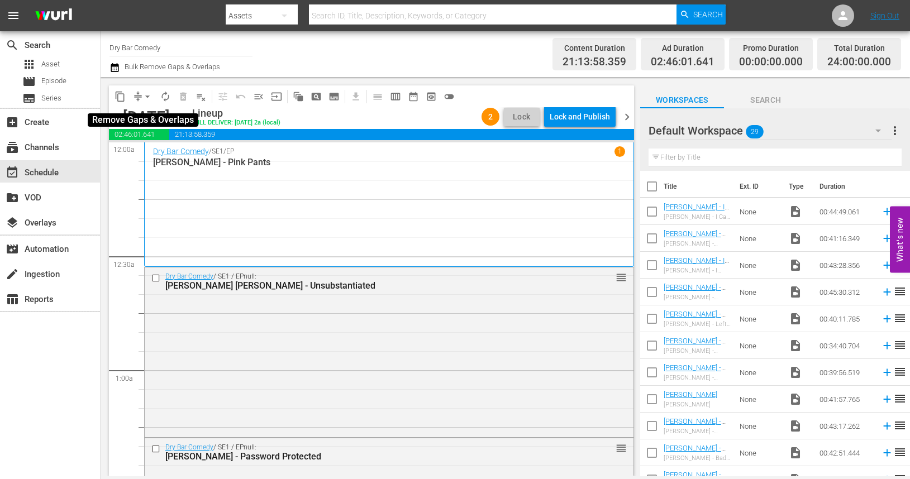
click at [149, 98] on span "arrow_drop_down" at bounding box center [147, 96] width 11 height 11
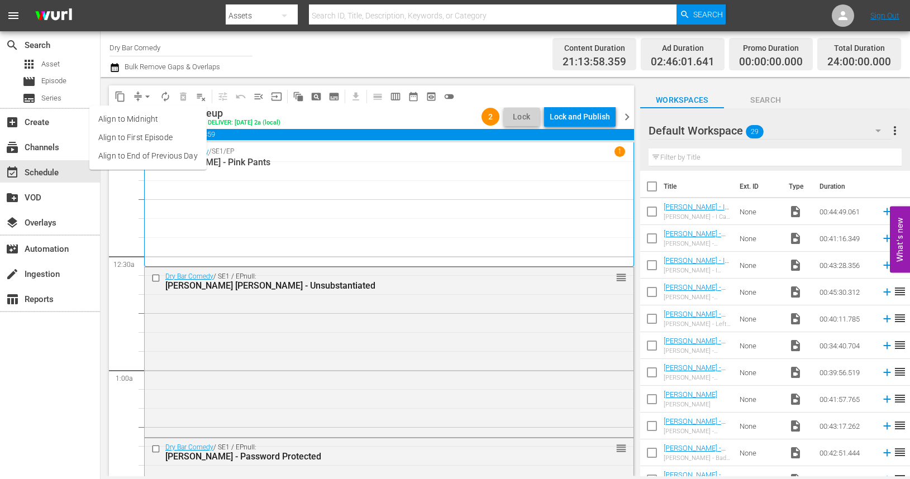
click at [180, 74] on div "Channel Title Dry Bar Comedy Bulk Remove Gaps & Overlaps Content Duration 21:13…" at bounding box center [505, 54] width 809 height 46
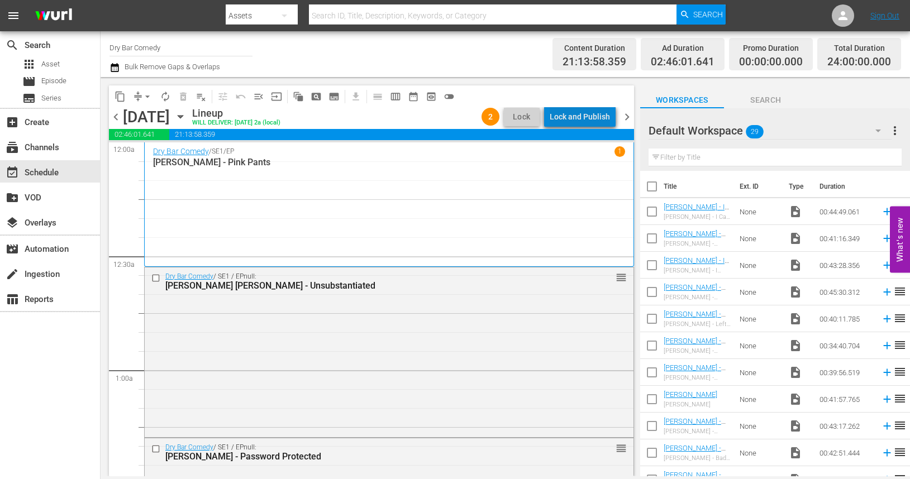
click at [601, 114] on div "Lock and Publish" at bounding box center [580, 117] width 60 height 20
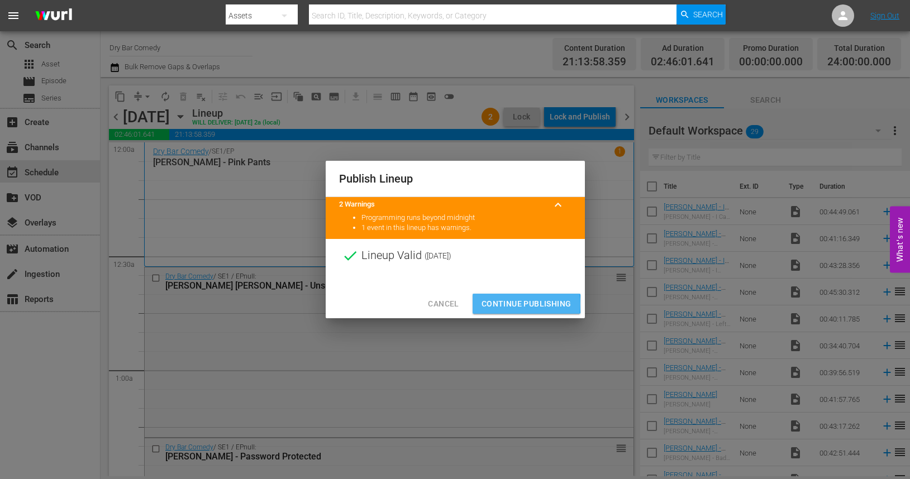
click at [504, 304] on span "Continue Publishing" at bounding box center [526, 304] width 90 height 14
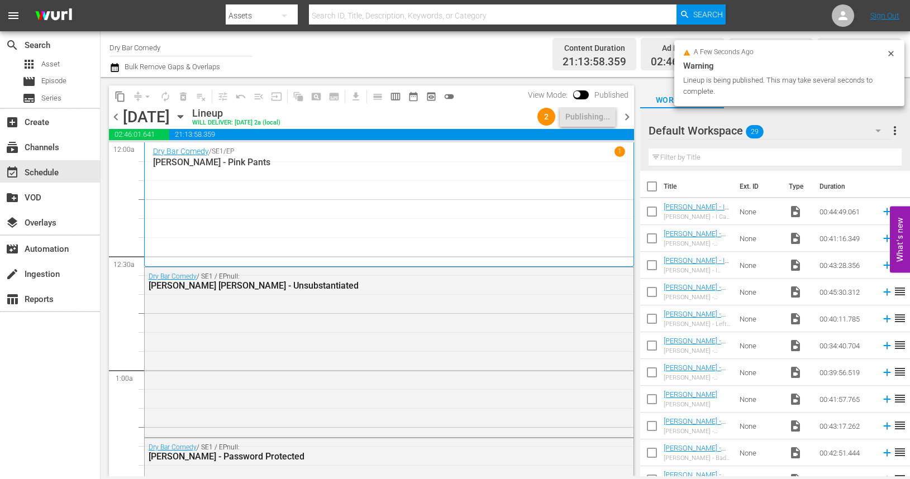
click at [627, 117] on span "chevron_right" at bounding box center [627, 117] width 14 height 14
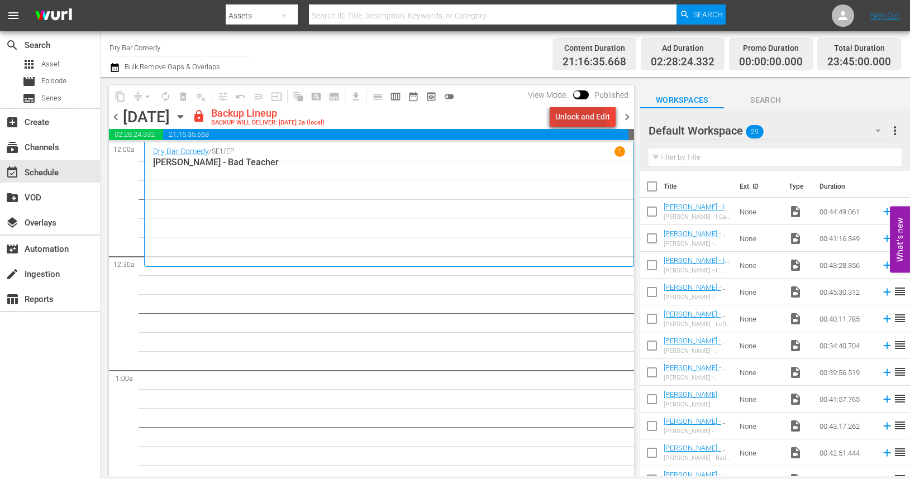
click at [566, 122] on div "Unlock and Edit" at bounding box center [582, 117] width 55 height 20
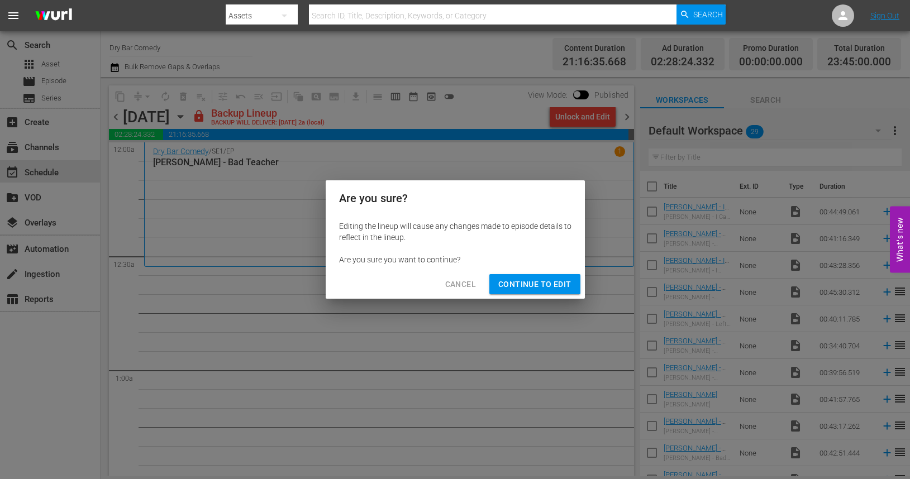
click at [536, 286] on span "Continue to Edit" at bounding box center [534, 285] width 73 height 14
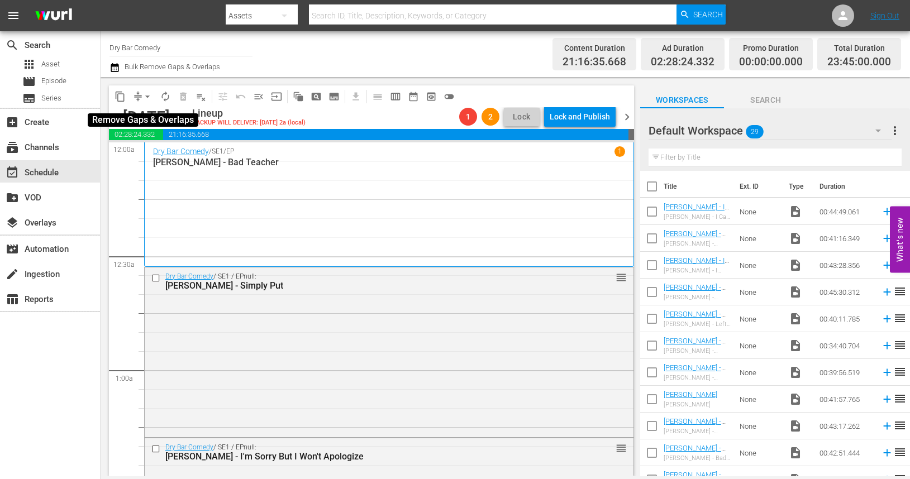
click at [146, 96] on span "arrow_drop_down" at bounding box center [147, 96] width 11 height 11
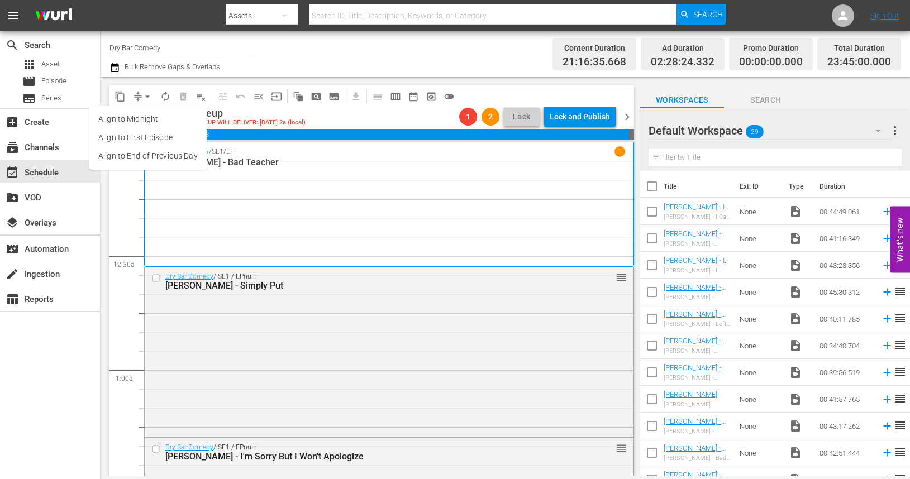
click at [317, 214] on div "Dry Bar Comedy / SE1 / EP 1 Cory Michaelis - Bad Teacher" at bounding box center [389, 204] width 472 height 117
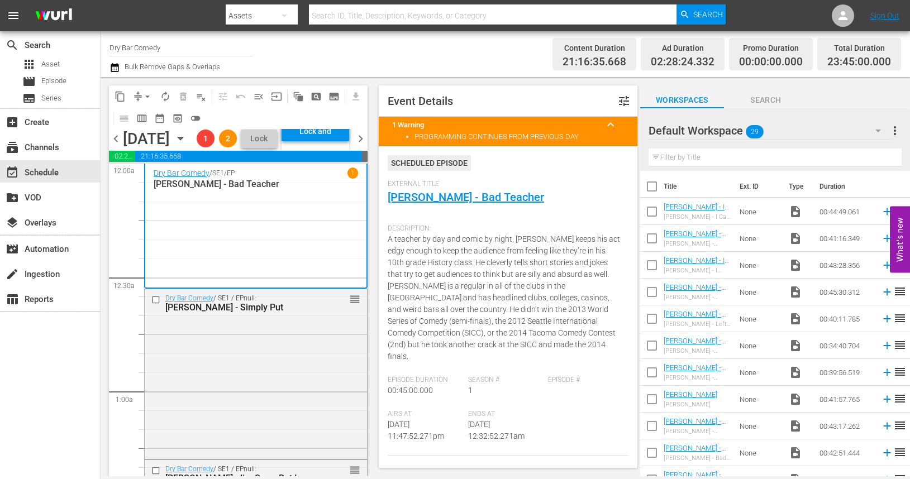
click at [267, 69] on div "Channel Title Dry Bar Comedy Bulk Remove Gaps & Overlaps" at bounding box center [325, 54] width 432 height 40
click at [360, 146] on span "chevron_right" at bounding box center [361, 139] width 14 height 14
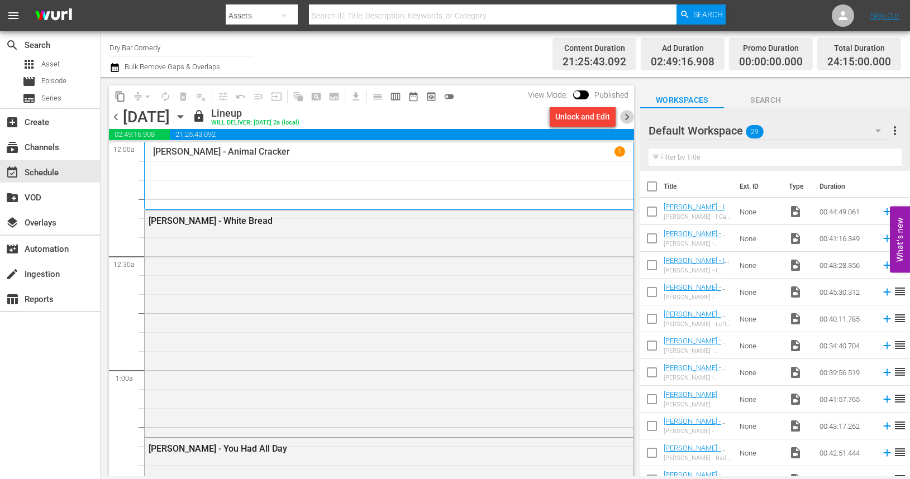
click at [627, 116] on span "chevron_right" at bounding box center [627, 117] width 14 height 14
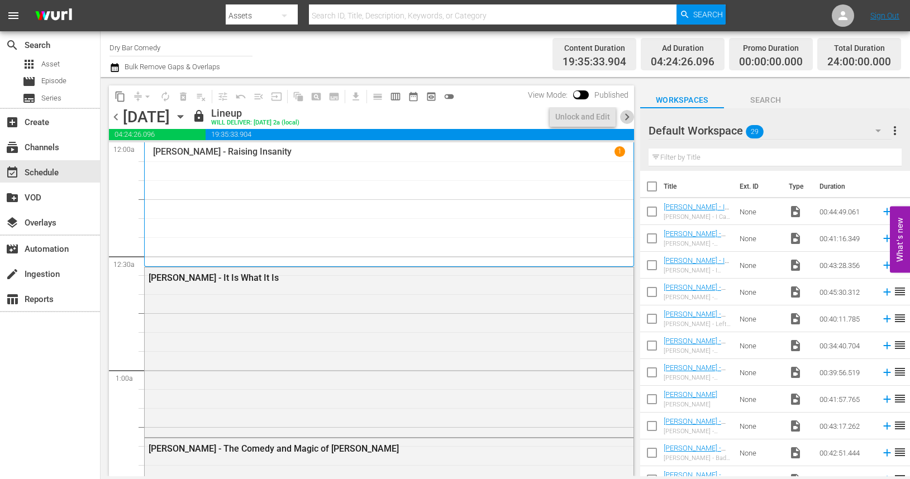
click at [627, 116] on span "chevron_right" at bounding box center [627, 117] width 14 height 14
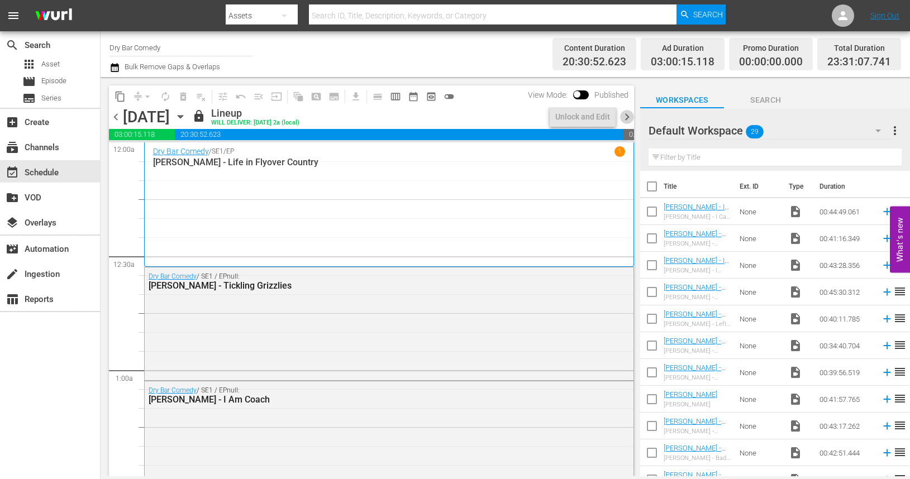
click at [627, 116] on span "chevron_right" at bounding box center [627, 117] width 14 height 14
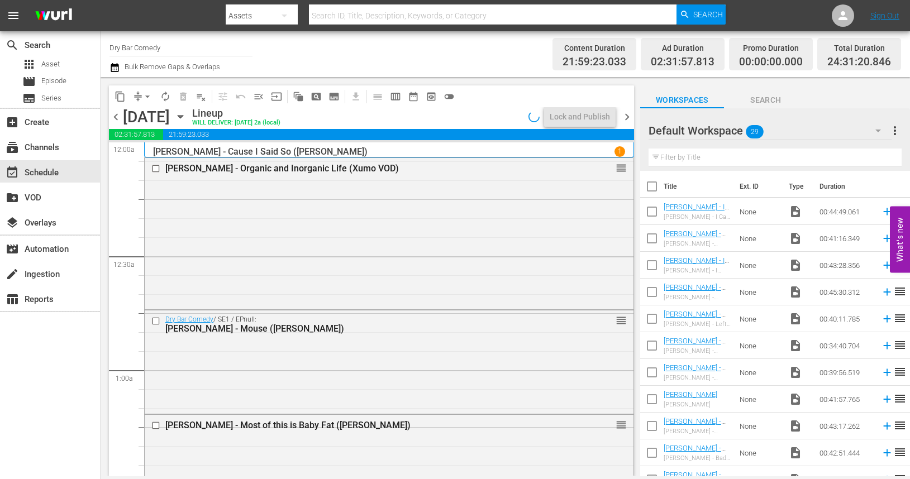
click at [627, 116] on span "chevron_right" at bounding box center [627, 117] width 14 height 14
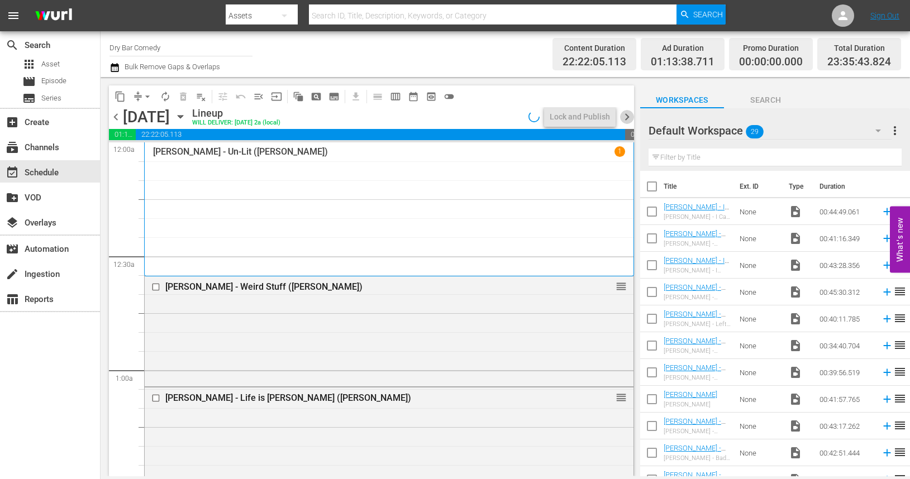
click at [627, 116] on span "chevron_right" at bounding box center [627, 117] width 14 height 14
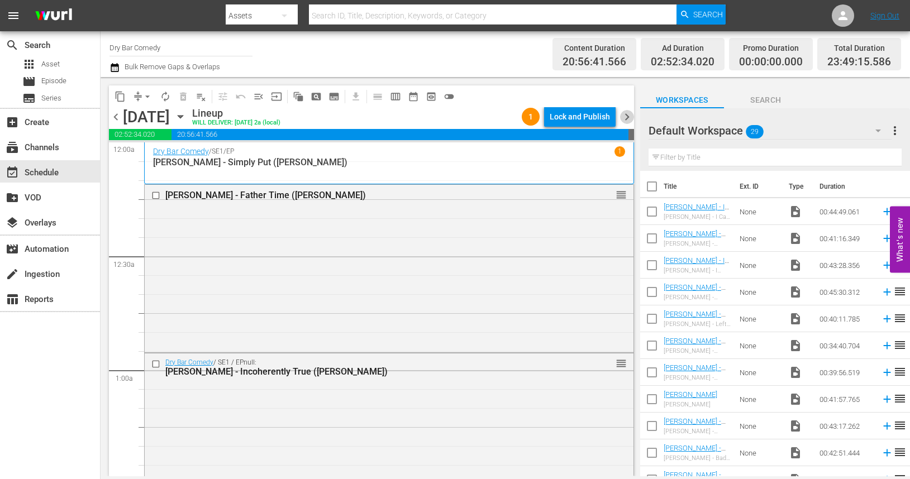
click at [627, 116] on span "chevron_right" at bounding box center [627, 117] width 14 height 14
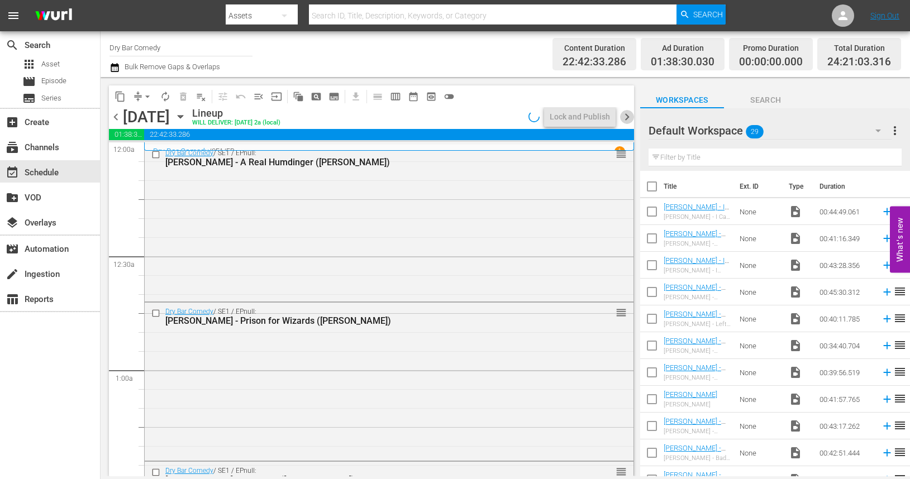
click at [627, 116] on span "chevron_right" at bounding box center [627, 117] width 14 height 14
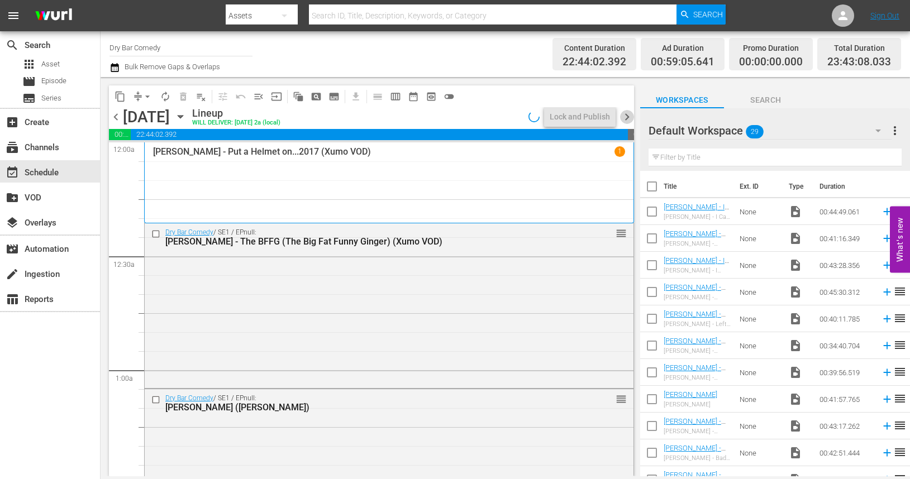
click at [627, 116] on span "chevron_right" at bounding box center [627, 117] width 14 height 14
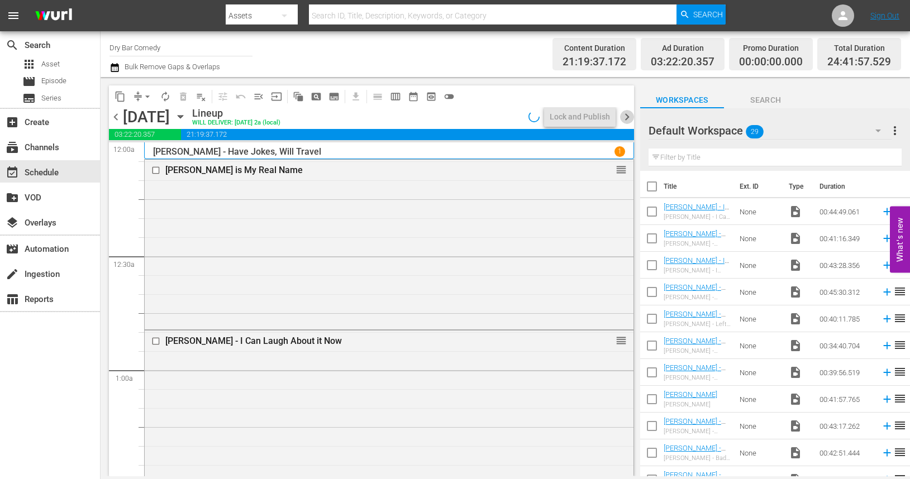
click at [627, 116] on span "chevron_right" at bounding box center [627, 117] width 14 height 14
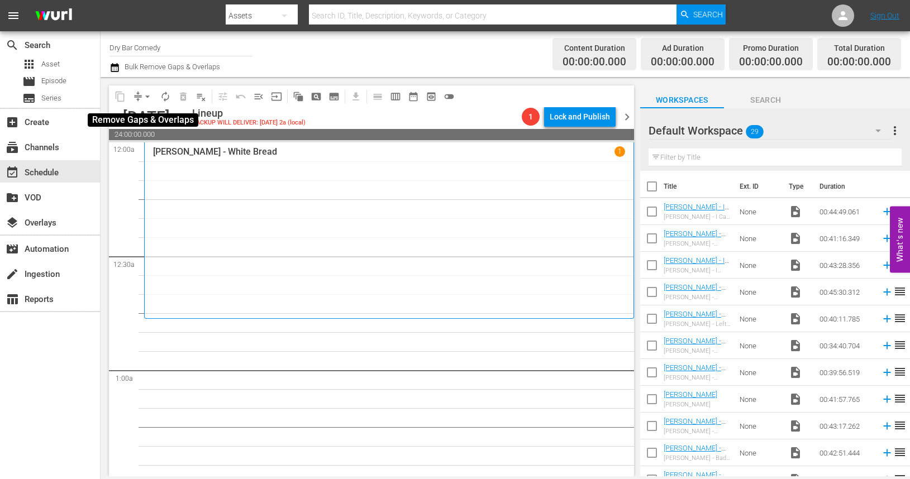
click at [147, 97] on span "arrow_drop_down" at bounding box center [147, 96] width 11 height 11
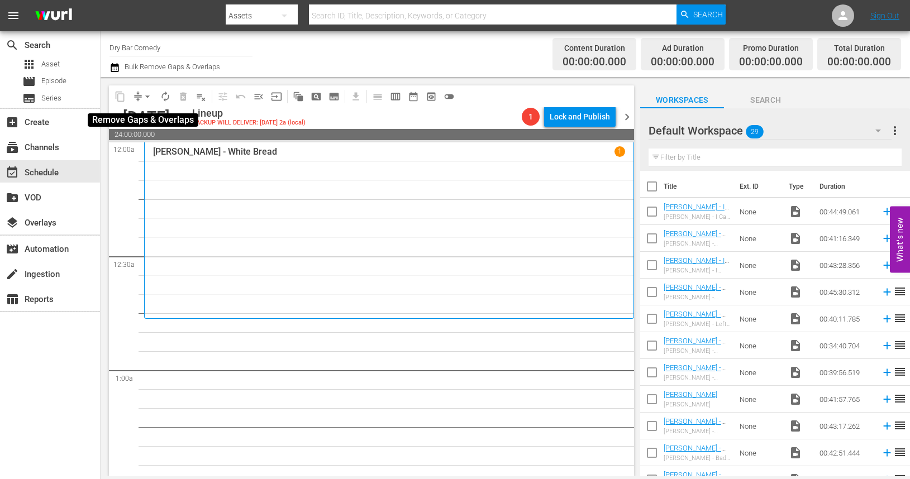
click at [146, 97] on span "arrow_drop_down" at bounding box center [147, 96] width 11 height 11
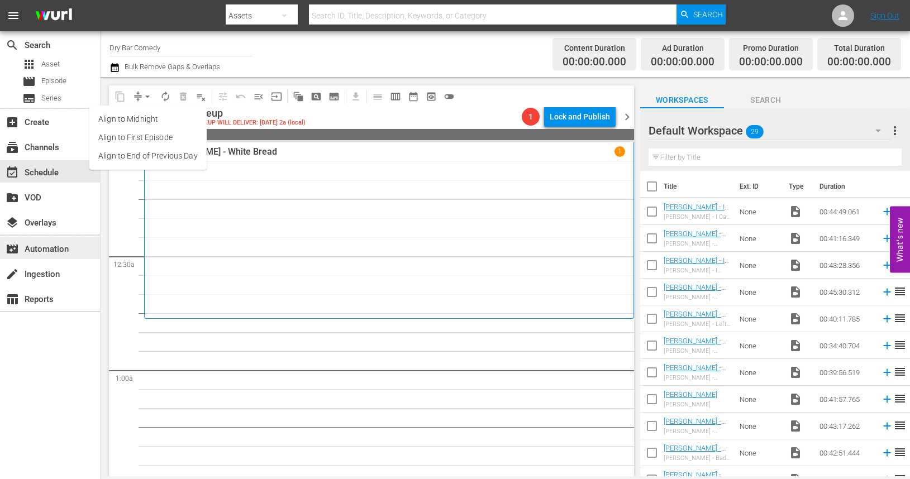
click at [63, 246] on div "movie_filter Automation" at bounding box center [31, 247] width 63 height 10
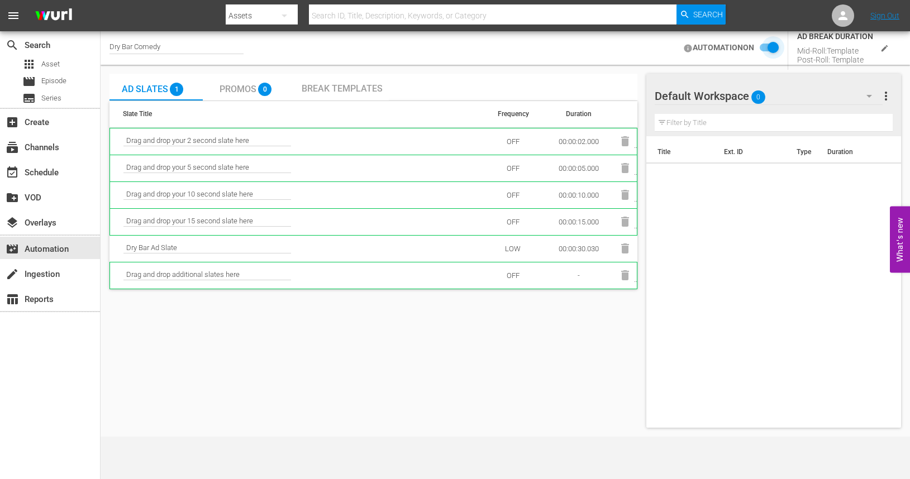
click at [770, 49] on input "checkbox" at bounding box center [766, 47] width 25 height 13
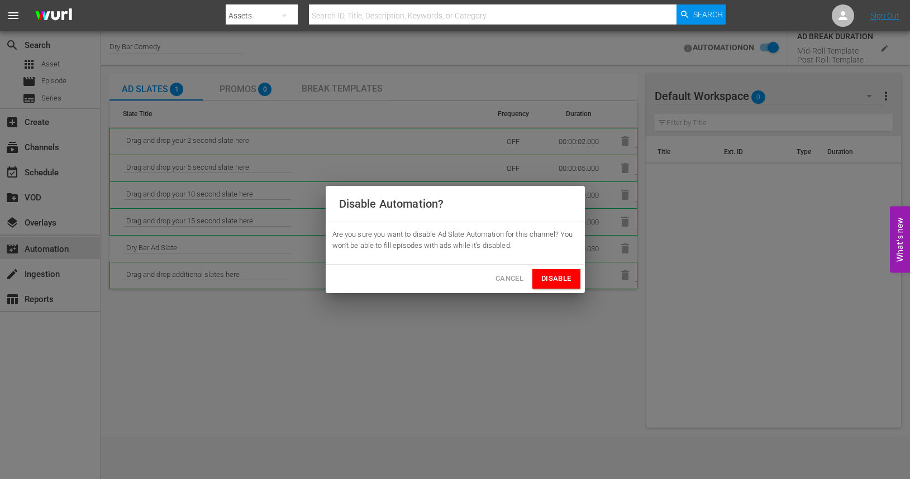
click at [546, 278] on span "Disable" at bounding box center [556, 279] width 30 height 13
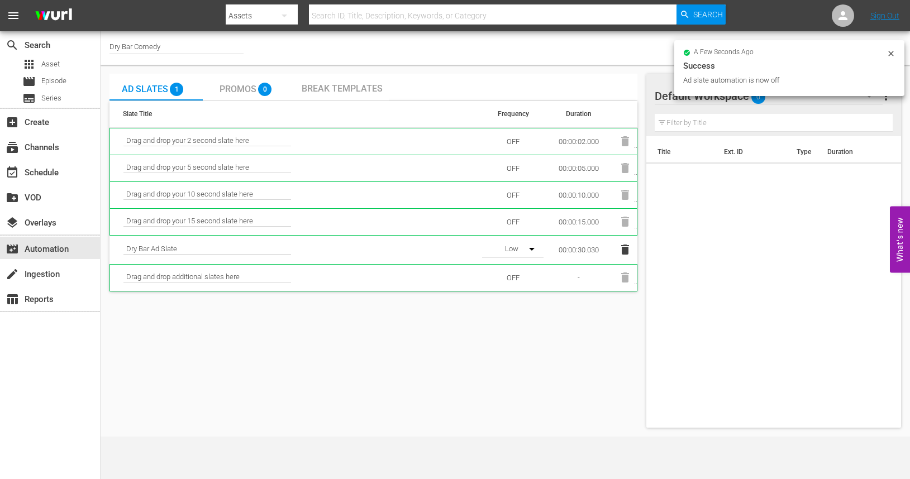
click at [892, 51] on icon at bounding box center [890, 53] width 9 height 9
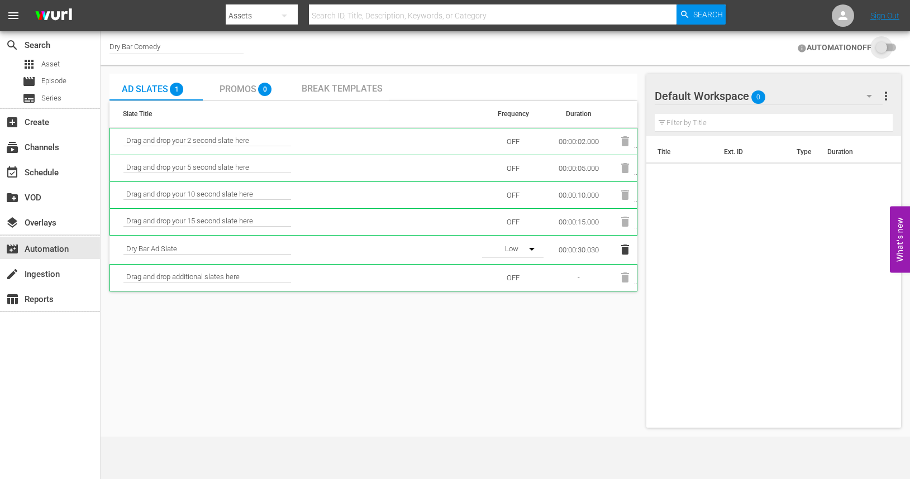
click at [888, 46] on input "checkbox" at bounding box center [883, 47] width 25 height 13
checkbox input "false"
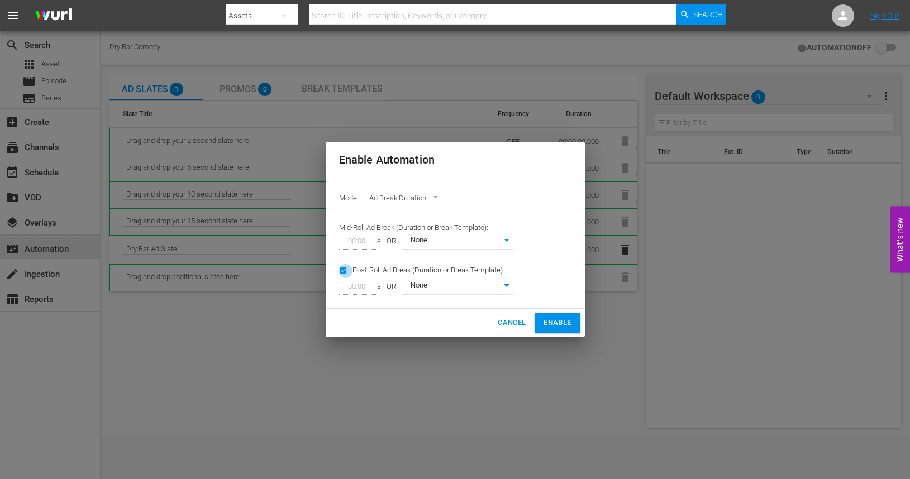
click at [344, 269] on input "checkbox" at bounding box center [345, 272] width 13 height 15
click at [373, 287] on div "00:00" at bounding box center [358, 287] width 38 height 16
click at [392, 288] on span "OR" at bounding box center [391, 287] width 21 height 11
click at [344, 269] on input "checkbox" at bounding box center [345, 272] width 13 height 15
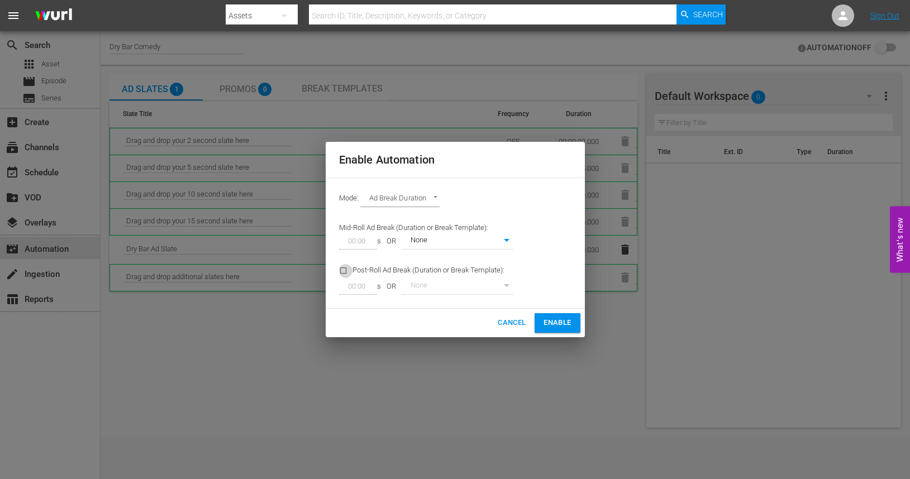
checkbox input "true"
click at [554, 323] on span "Enable" at bounding box center [556, 323] width 27 height 13
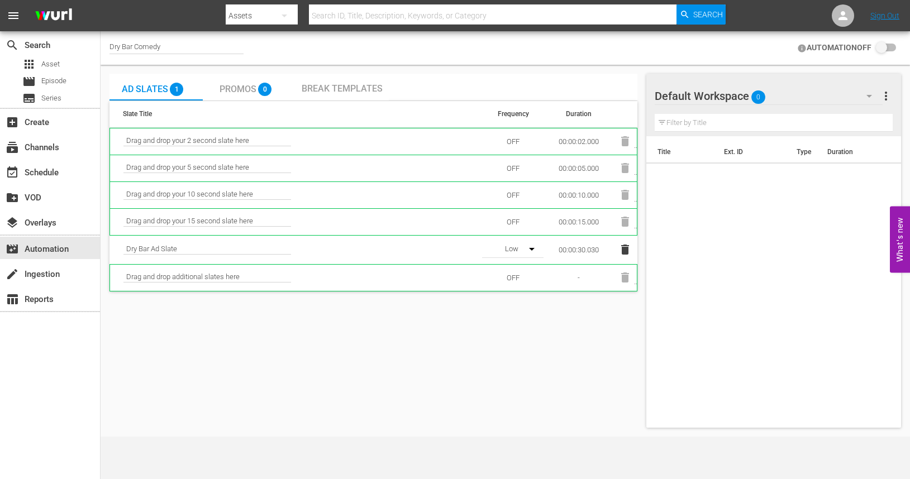
checkbox input "true"
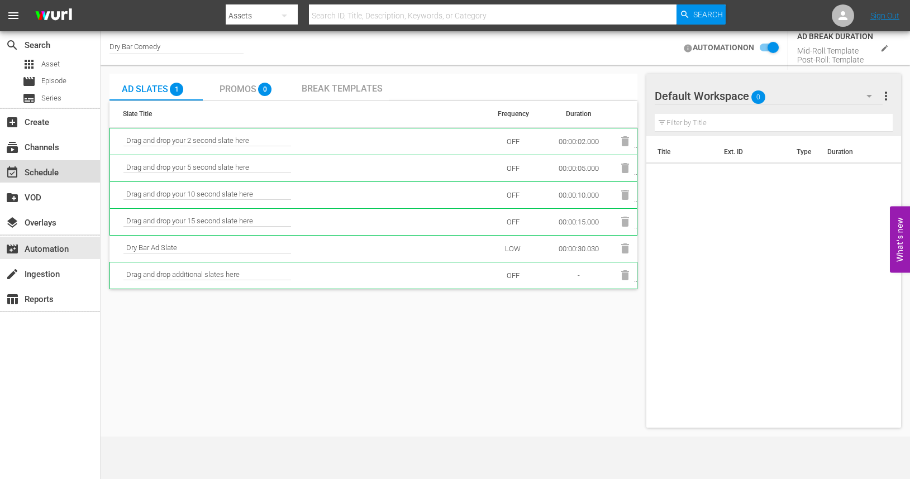
click at [56, 171] on div "event_available Schedule" at bounding box center [31, 171] width 63 height 10
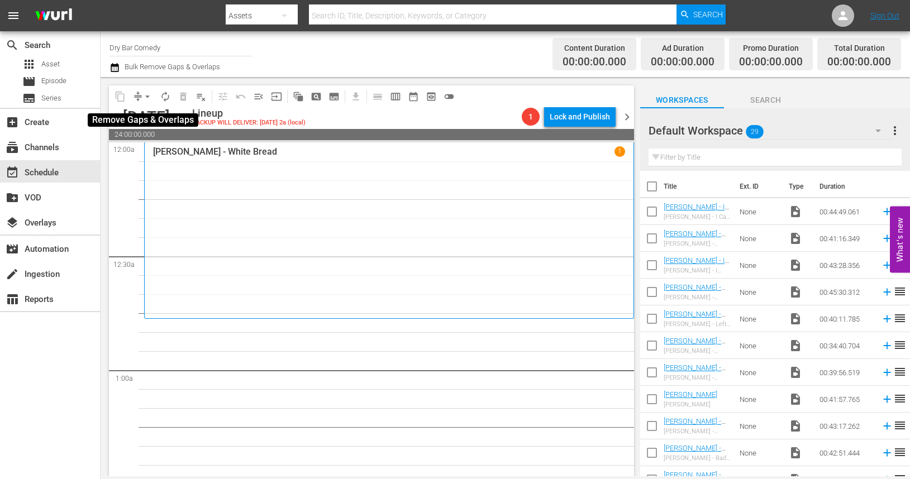
click at [148, 99] on span "arrow_drop_down" at bounding box center [147, 96] width 11 height 11
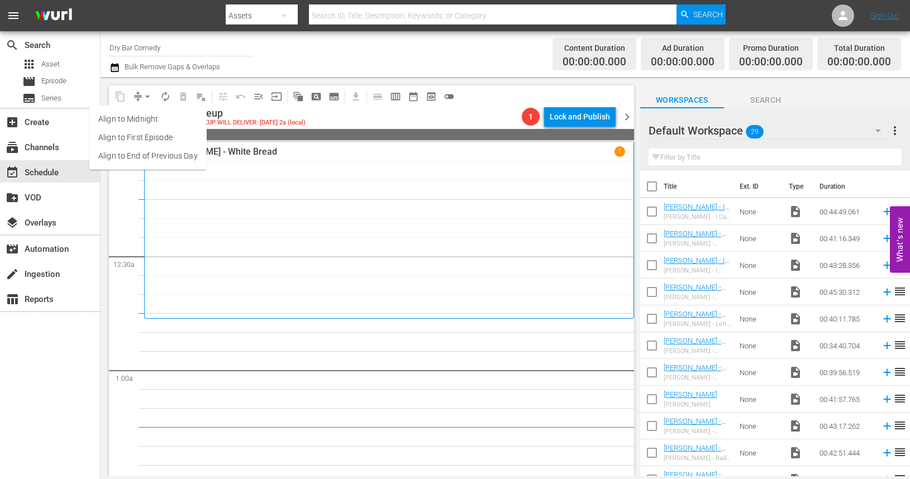
click at [504, 81] on div "content_copy compress arrow_drop_down autorenew_outlined delete_forever_outline…" at bounding box center [369, 276] width 536 height 399
click at [896, 131] on span "more_vert" at bounding box center [894, 130] width 13 height 13
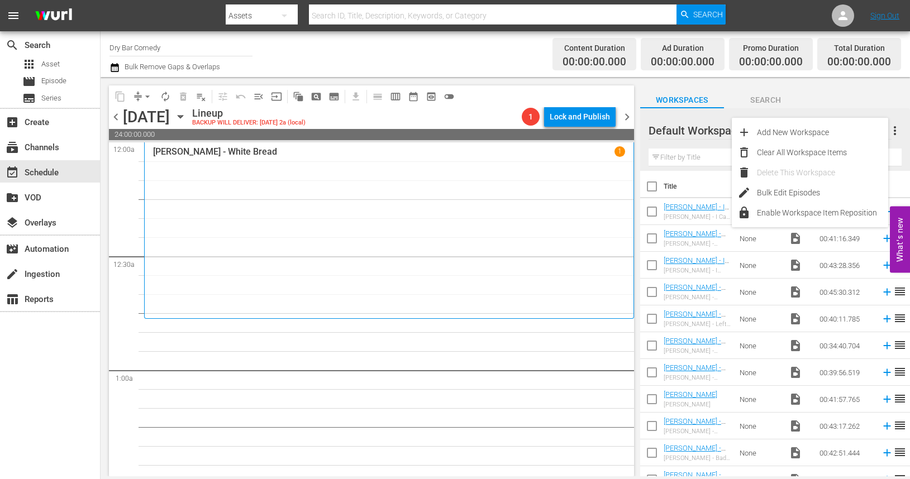
click at [872, 101] on div "Workspaces Search" at bounding box center [775, 97] width 270 height 22
click at [753, 132] on span "29" at bounding box center [755, 131] width 18 height 23
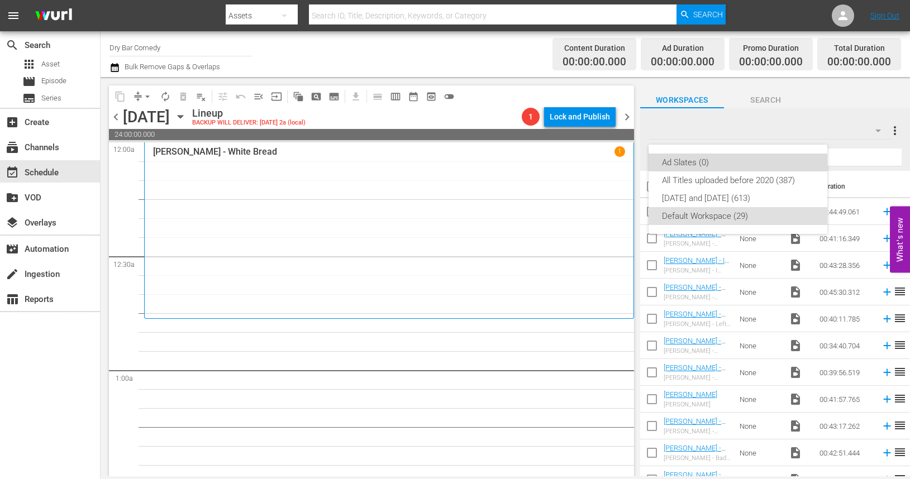
click at [685, 163] on div "Ad Slates (0)" at bounding box center [738, 163] width 152 height 18
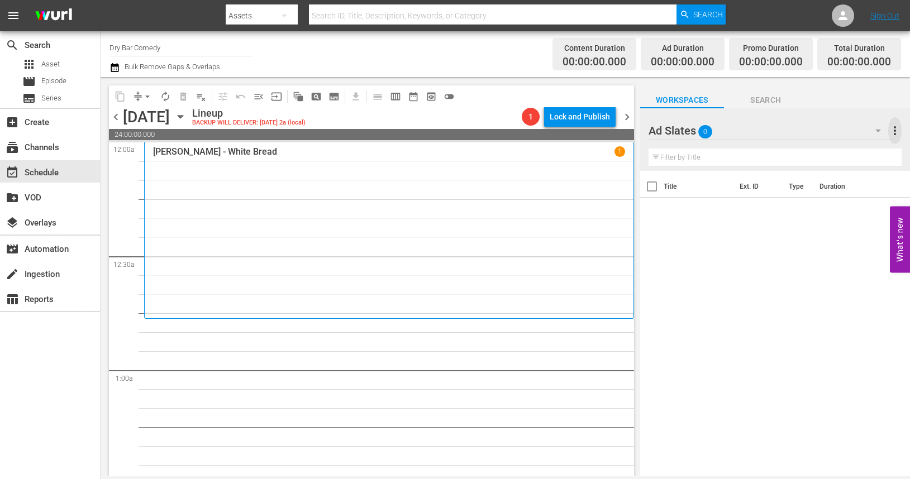
click at [895, 131] on span "more_vert" at bounding box center [894, 130] width 13 height 13
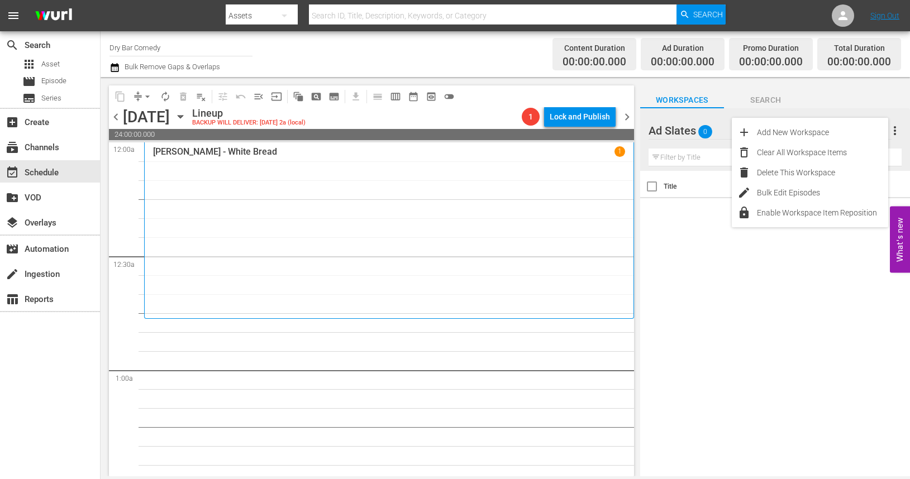
click at [690, 286] on div "Title Ext. ID Type Duration" at bounding box center [775, 324] width 270 height 307
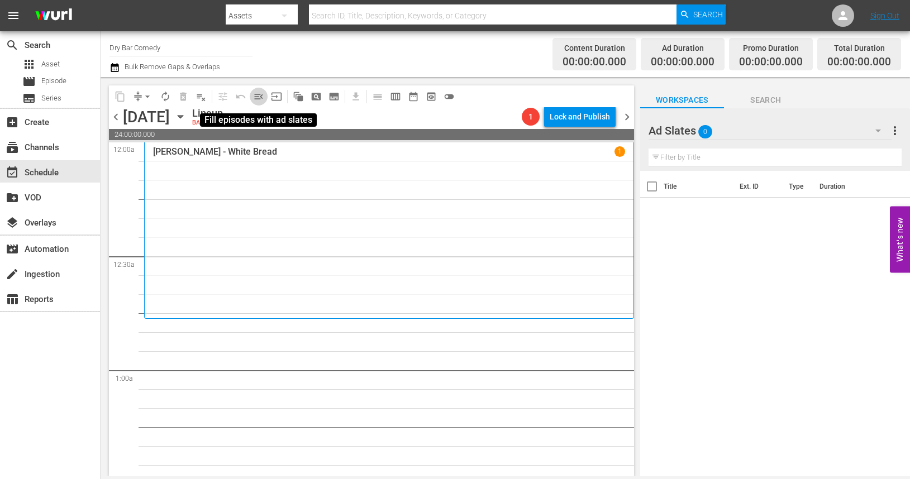
click at [259, 97] on span "menu_open" at bounding box center [258, 96] width 11 height 11
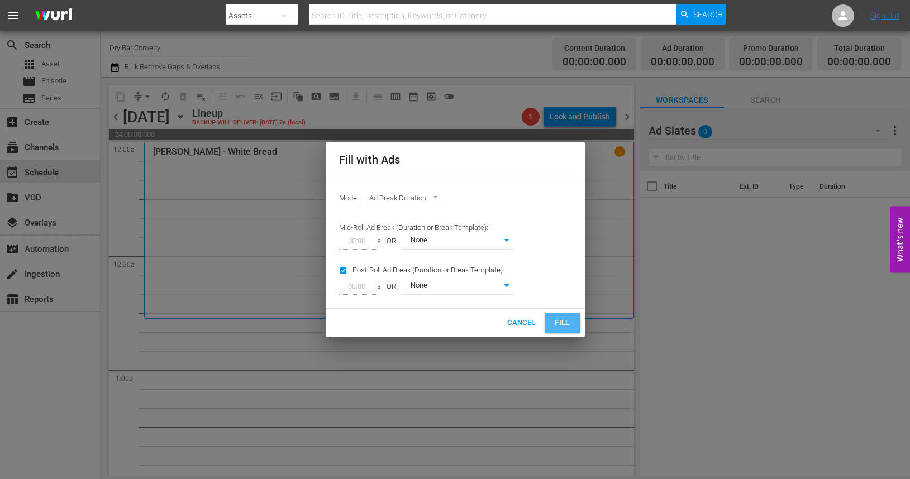
click at [556, 324] on span "Fill" at bounding box center [563, 323] width 18 height 13
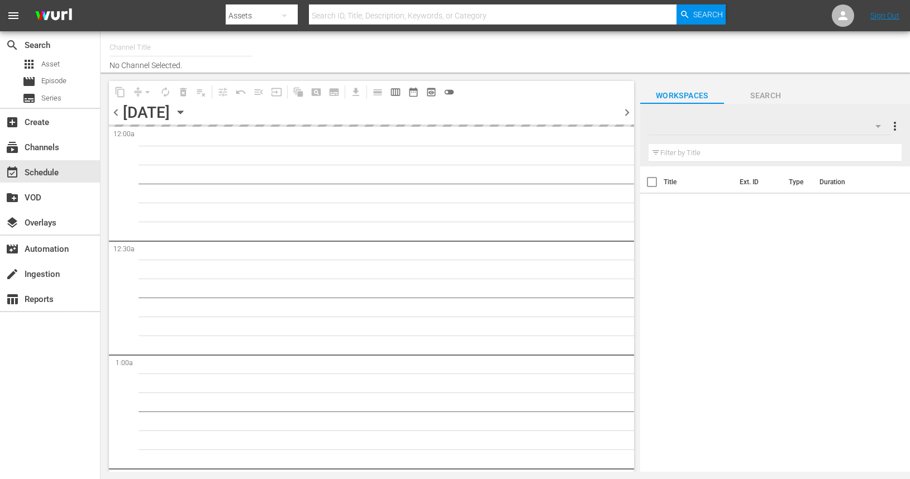
type input "Dry Bar Comedy (370)"
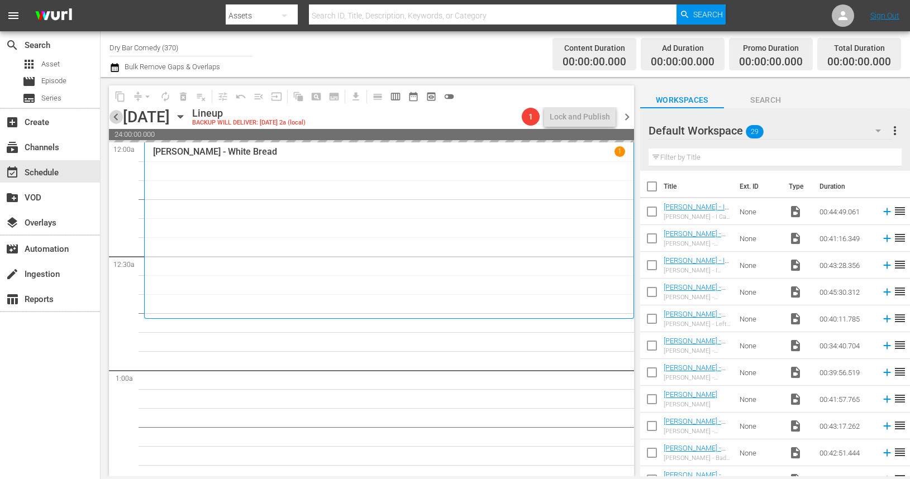
click at [115, 119] on span "chevron_left" at bounding box center [116, 117] width 14 height 14
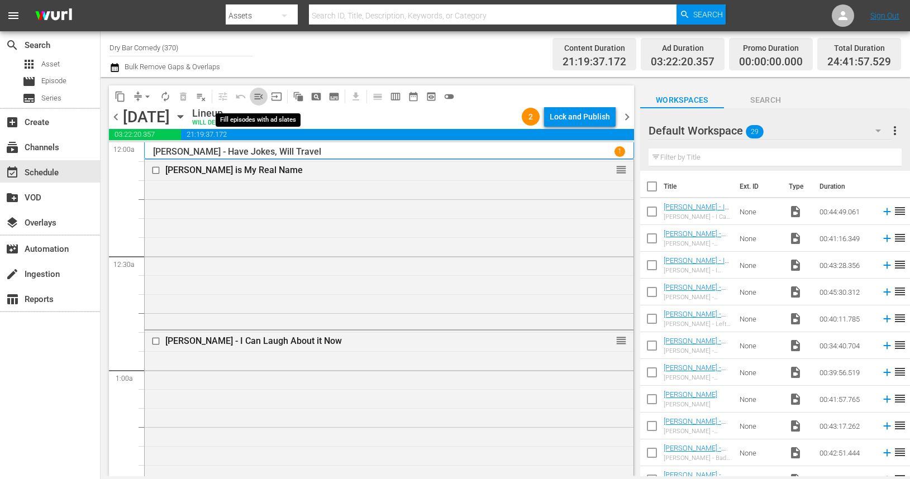
click at [259, 97] on span "menu_open" at bounding box center [258, 96] width 11 height 11
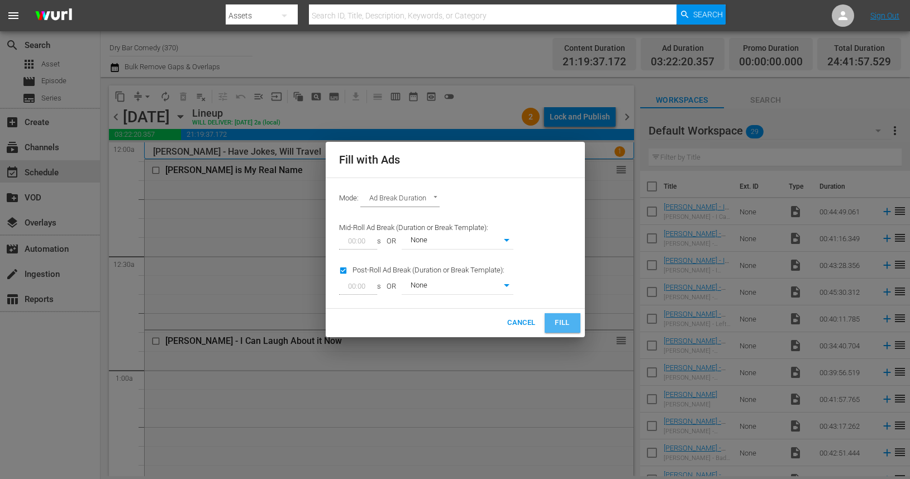
click at [561, 325] on span "Fill" at bounding box center [563, 323] width 18 height 13
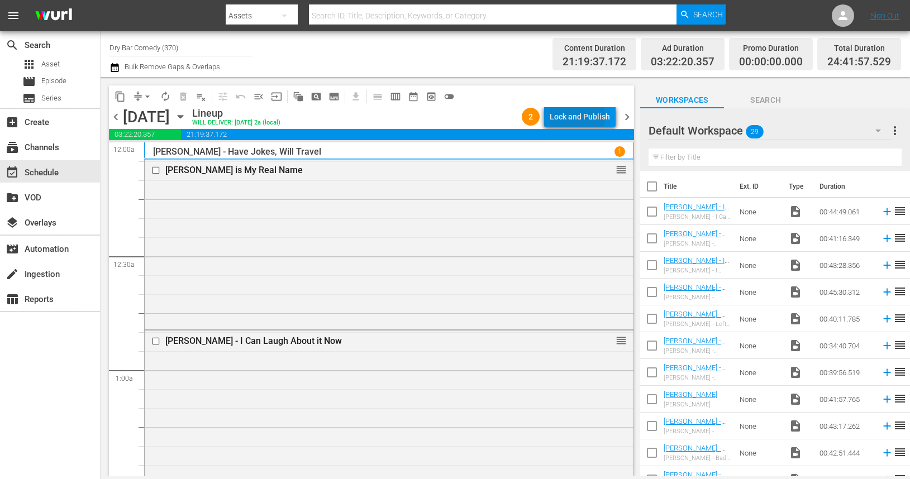
click at [571, 117] on div "Lock and Publish" at bounding box center [580, 117] width 60 height 20
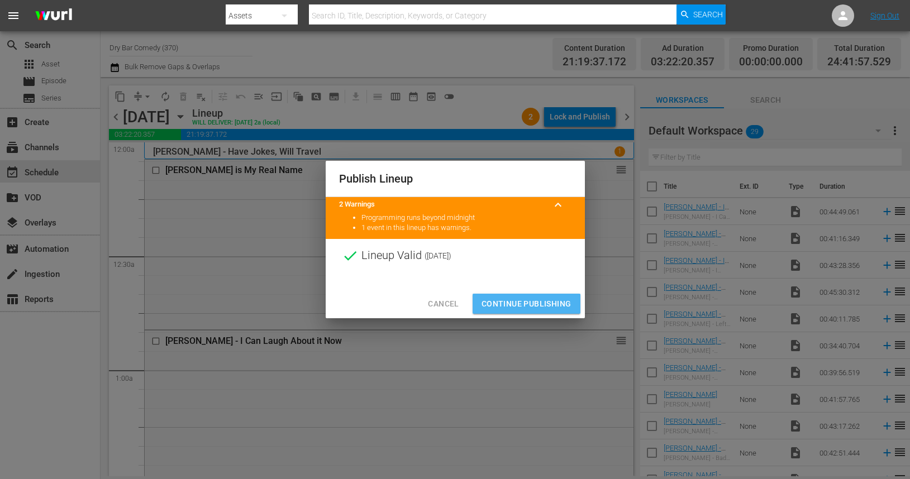
click at [509, 305] on span "Continue Publishing" at bounding box center [526, 304] width 90 height 14
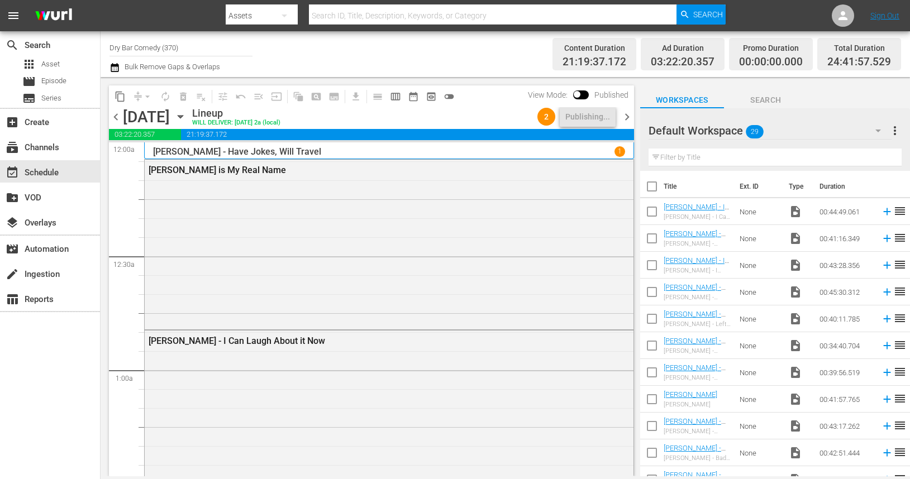
click at [628, 118] on span "chevron_right" at bounding box center [627, 117] width 14 height 14
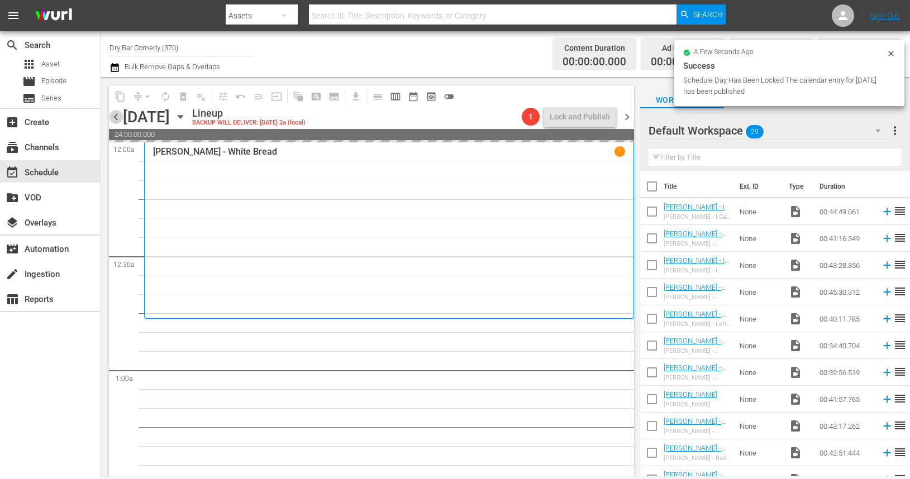
click at [115, 121] on span "chevron_left" at bounding box center [116, 117] width 14 height 14
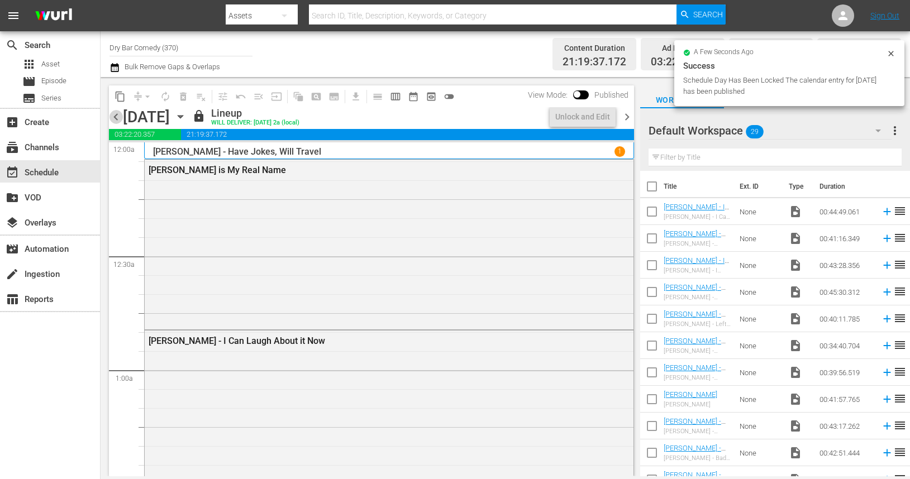
click at [115, 121] on span "chevron_left" at bounding box center [116, 117] width 14 height 14
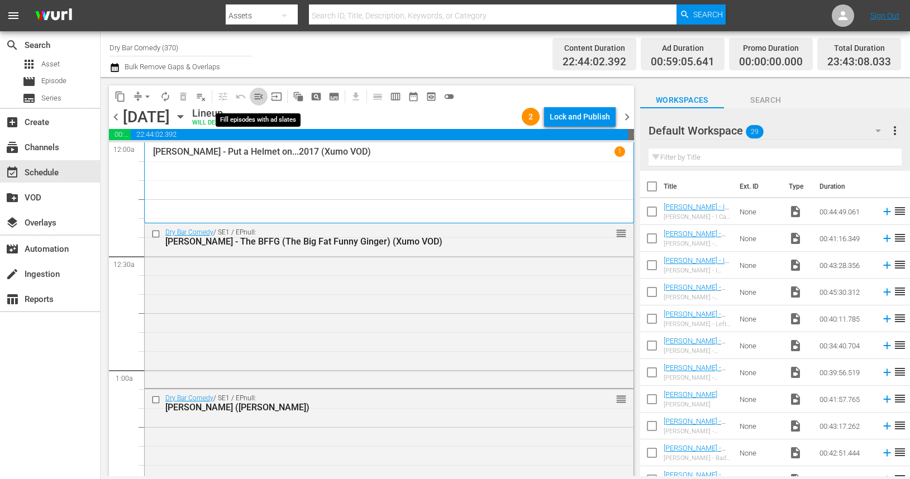
click at [261, 97] on span "menu_open" at bounding box center [258, 96] width 11 height 11
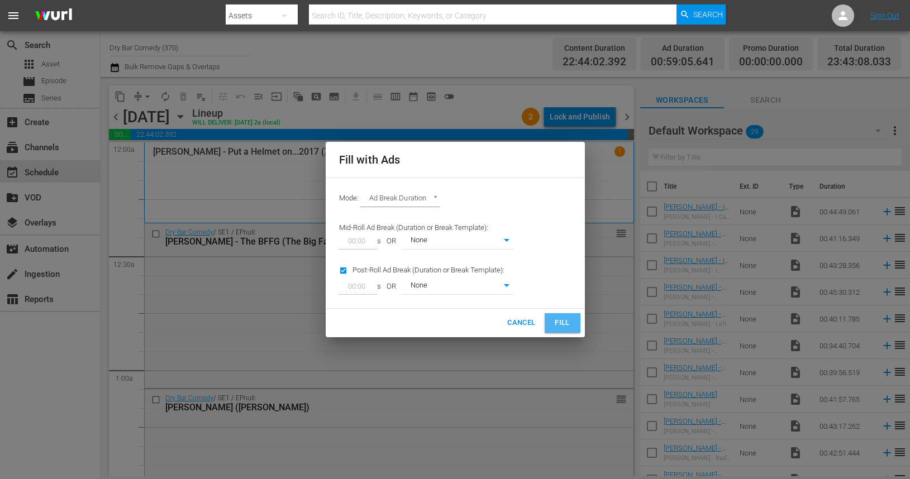
click at [566, 330] on span "Fill" at bounding box center [563, 323] width 18 height 13
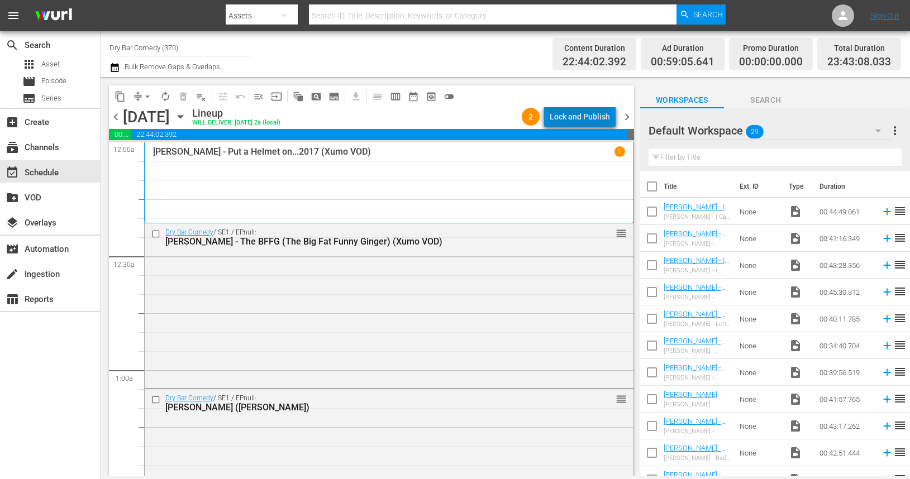
click at [593, 116] on div "Lock and Publish" at bounding box center [580, 117] width 60 height 20
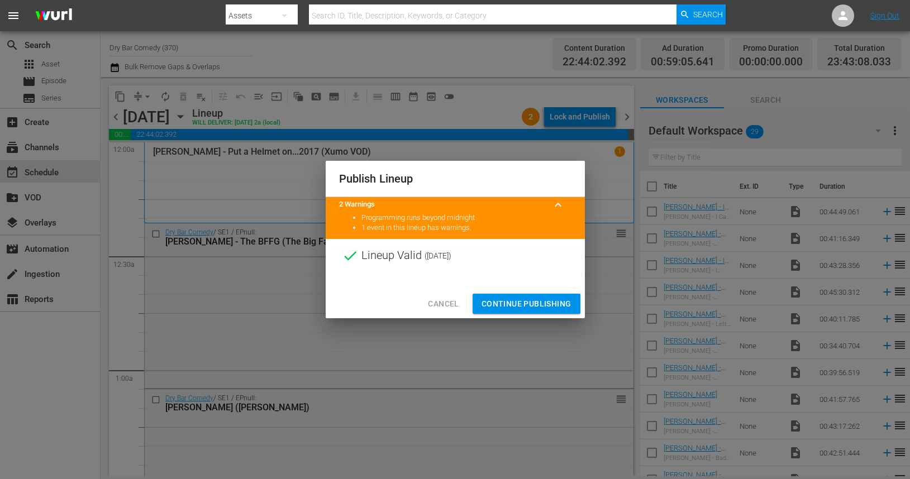
click at [518, 306] on span "Continue Publishing" at bounding box center [526, 304] width 90 height 14
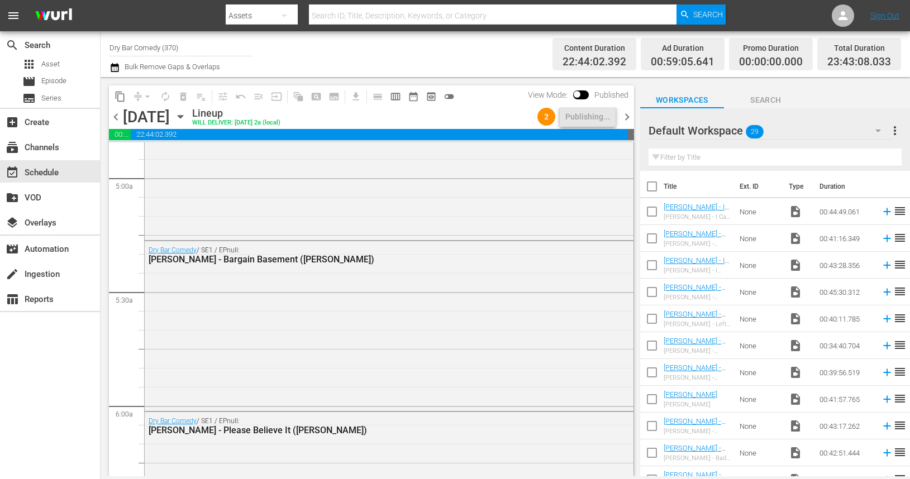
scroll to position [440, 0]
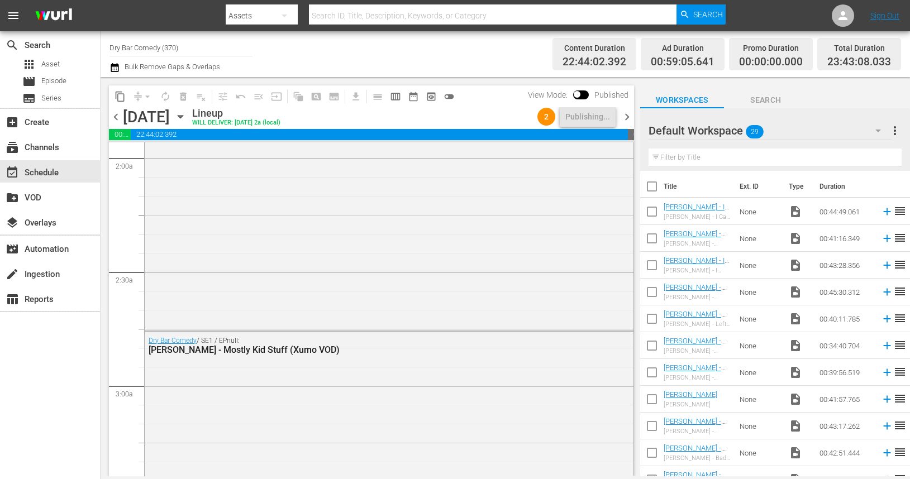
click at [628, 113] on span "chevron_right" at bounding box center [627, 117] width 14 height 14
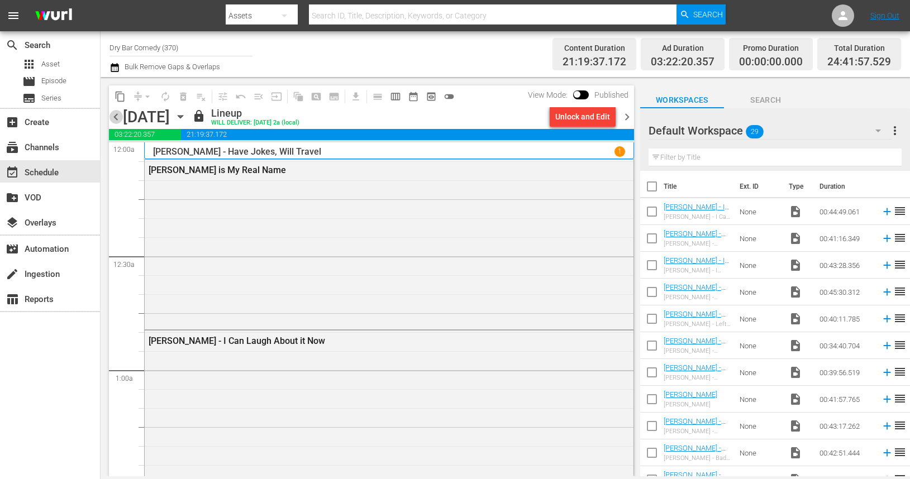
click at [118, 117] on span "chevron_left" at bounding box center [116, 117] width 14 height 14
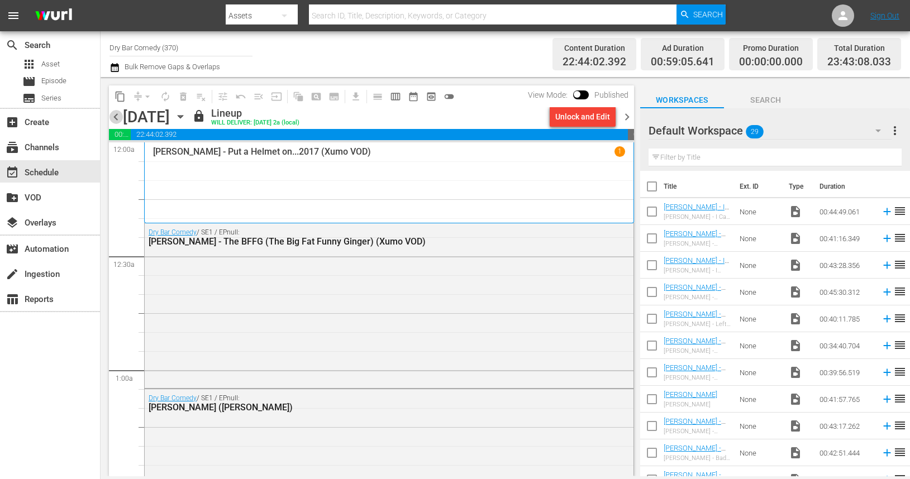
click at [118, 117] on span "chevron_left" at bounding box center [116, 117] width 14 height 14
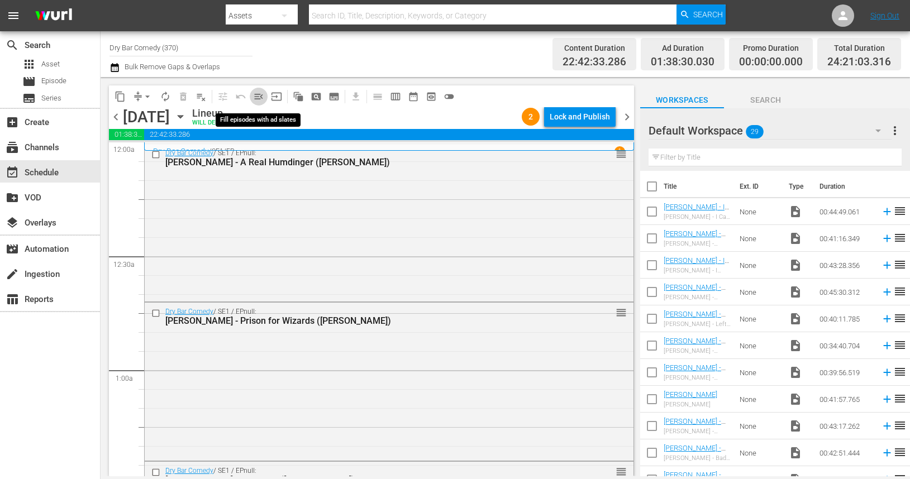
click at [261, 98] on span "menu_open" at bounding box center [258, 96] width 11 height 11
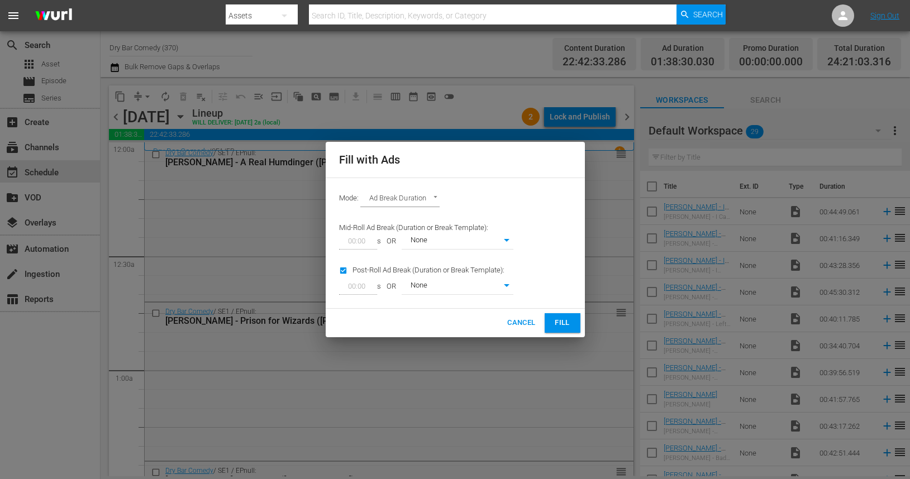
click at [474, 200] on div "Mode: Ad Break Duration AD_BREAK_DURATION" at bounding box center [455, 199] width 246 height 29
click at [562, 325] on span "Fill" at bounding box center [563, 323] width 18 height 13
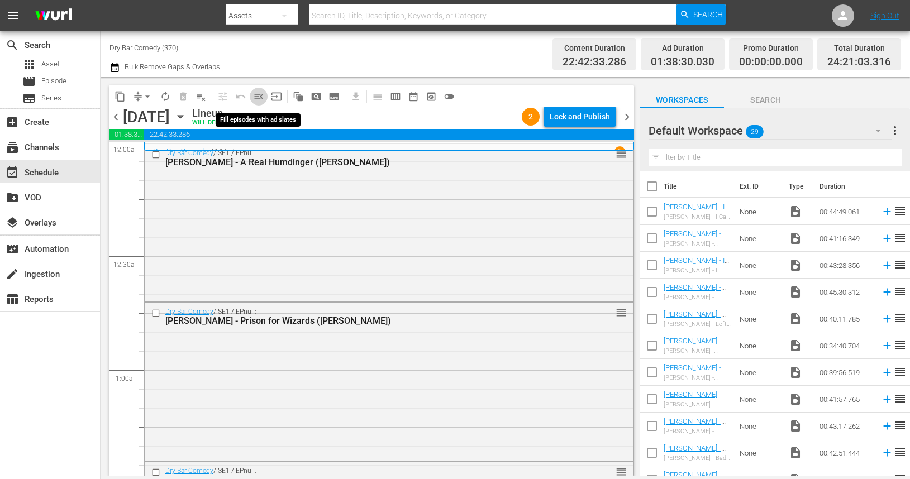
click at [256, 99] on span "menu_open" at bounding box center [258, 96] width 11 height 11
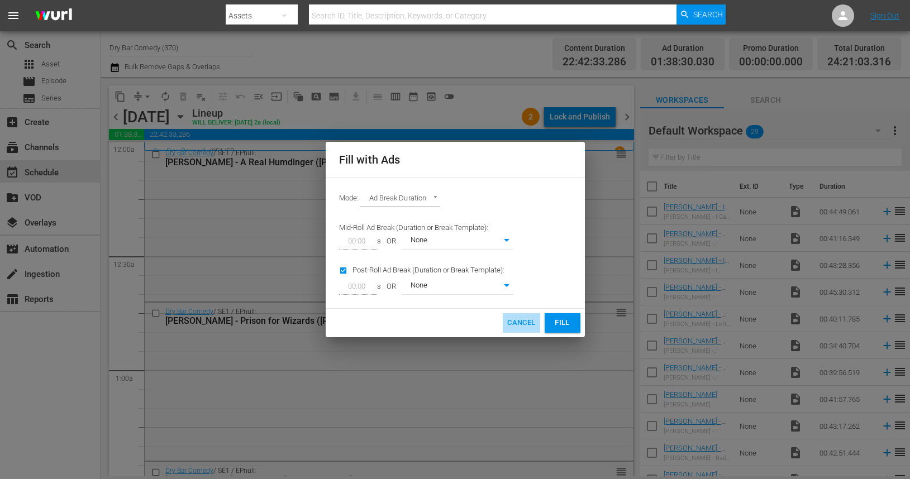
click at [519, 327] on span "Cancel" at bounding box center [521, 323] width 28 height 13
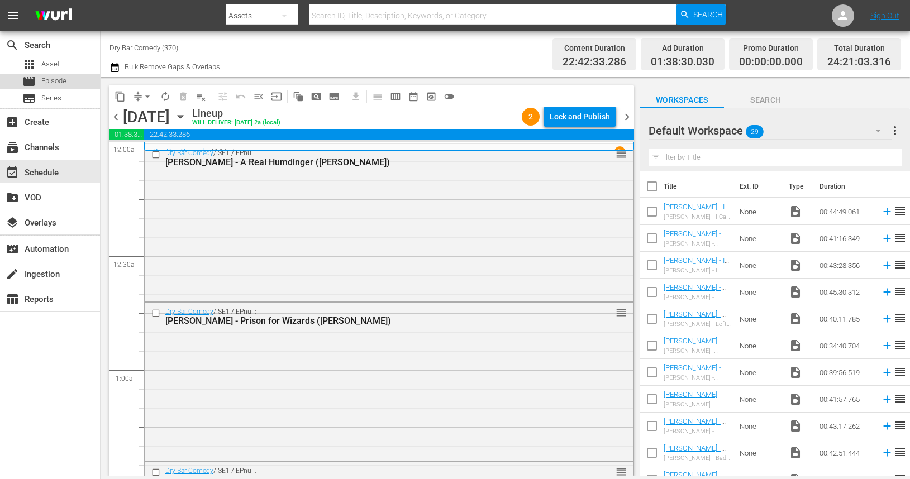
click at [59, 83] on span "Episode" at bounding box center [53, 80] width 25 height 11
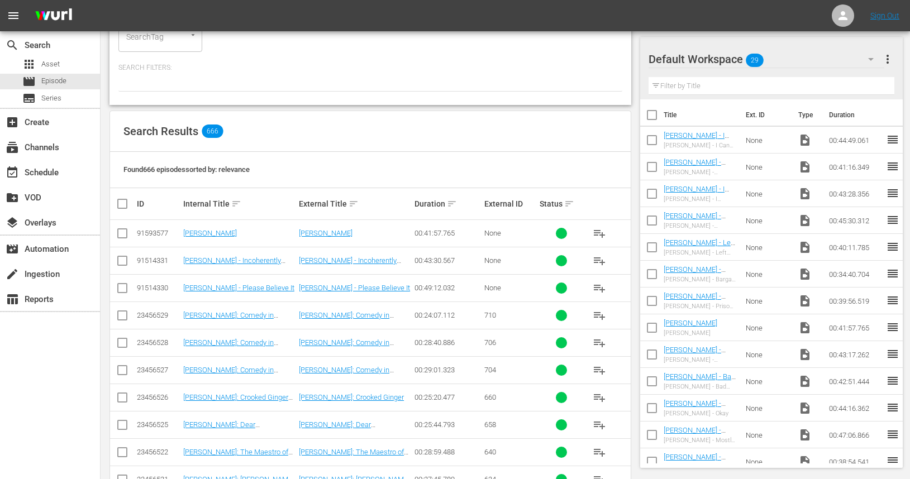
scroll to position [125, 0]
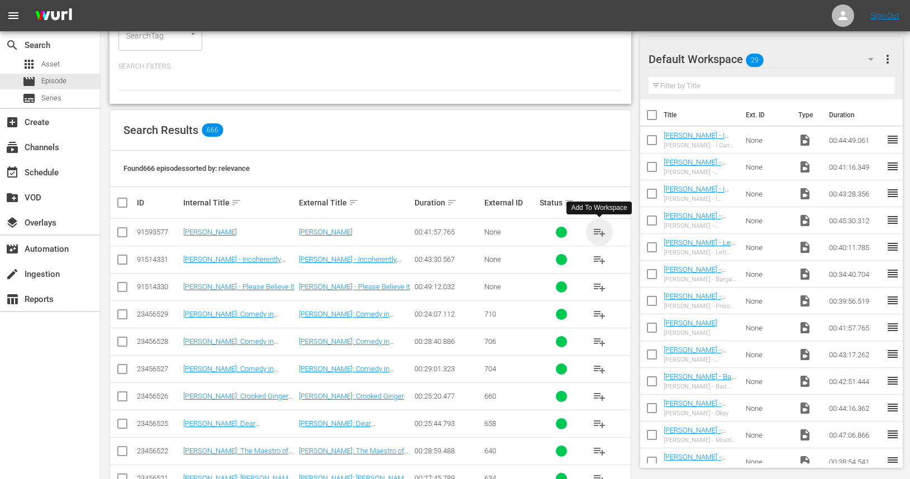
click at [596, 230] on span "playlist_add" at bounding box center [599, 232] width 13 height 13
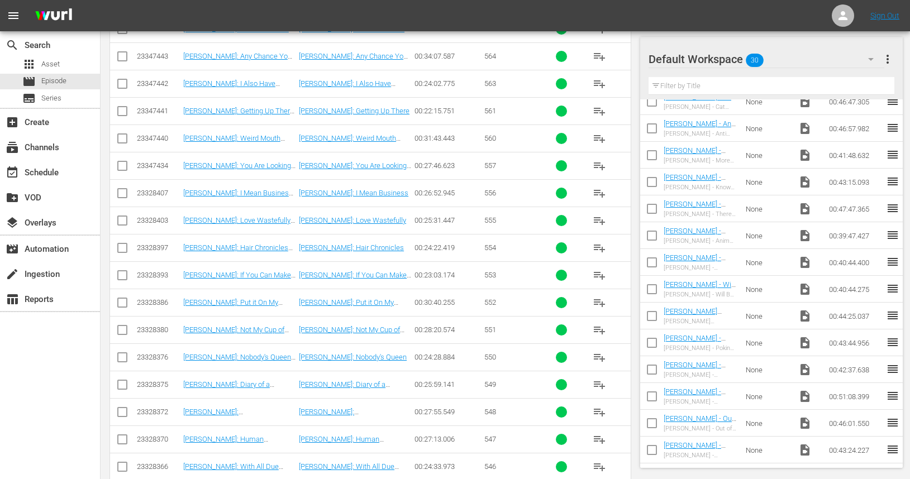
scroll to position [0, 0]
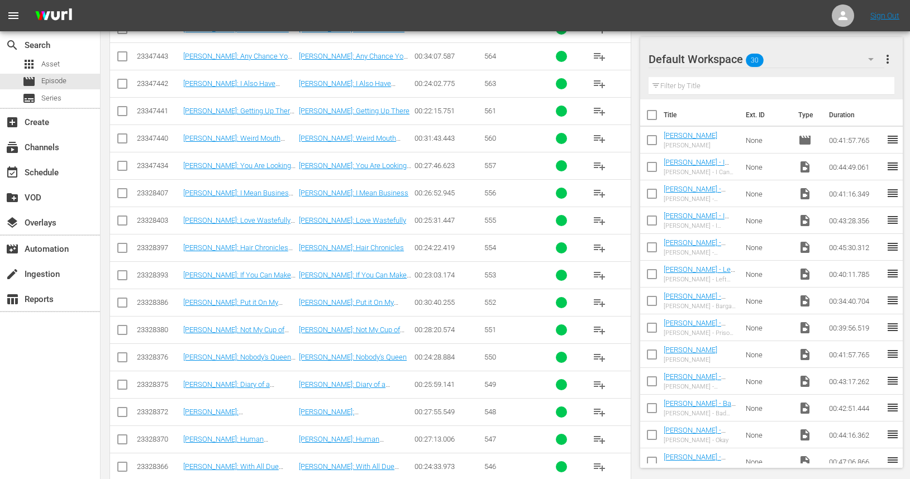
click at [894, 141] on span "reorder" at bounding box center [892, 139] width 13 height 13
click at [893, 139] on span "reorder" at bounding box center [892, 139] width 13 height 13
click at [648, 141] on input "checkbox" at bounding box center [651, 142] width 23 height 23
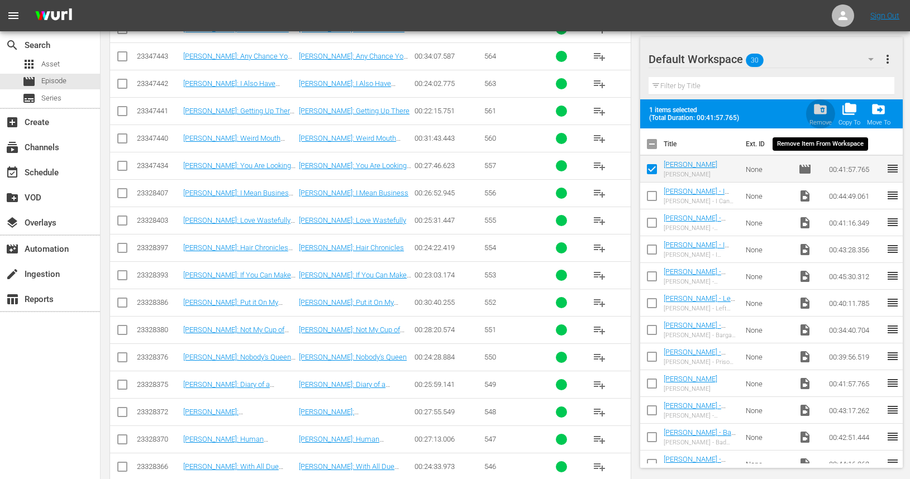
click at [822, 111] on span "folder_delete" at bounding box center [820, 109] width 15 height 15
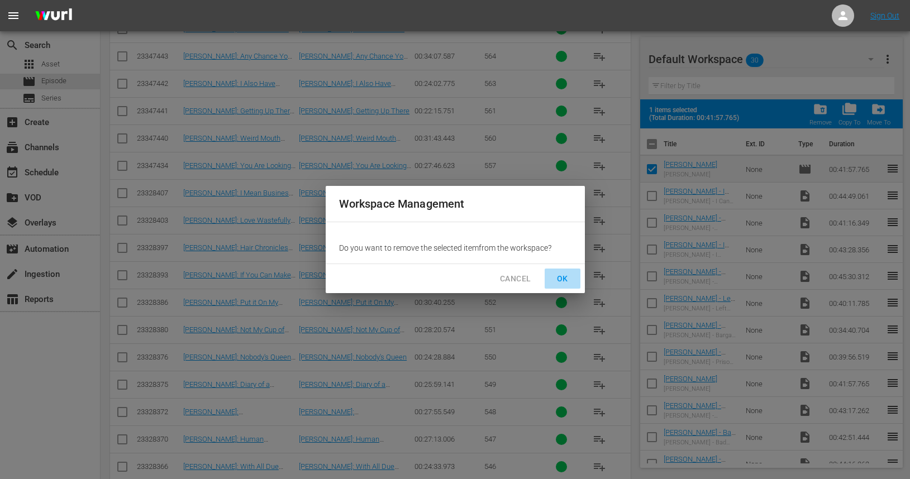
click at [561, 281] on span "OK" at bounding box center [563, 279] width 18 height 14
checkbox input "false"
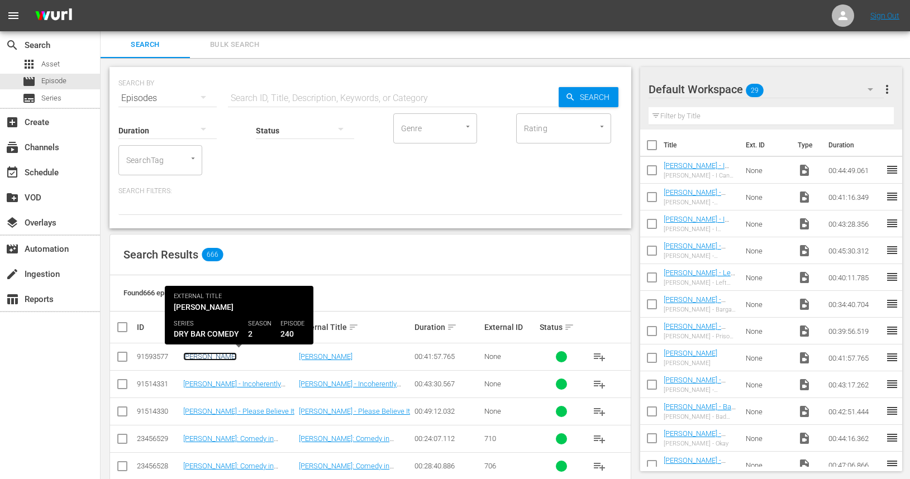
click at [237, 358] on link "[PERSON_NAME]" at bounding box center [210, 356] width 54 height 8
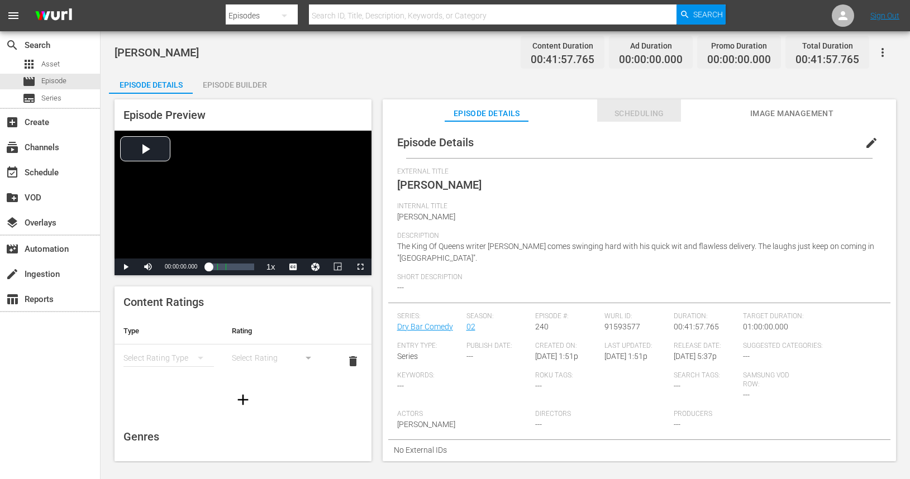
click at [633, 117] on span "Scheduling" at bounding box center [639, 114] width 84 height 14
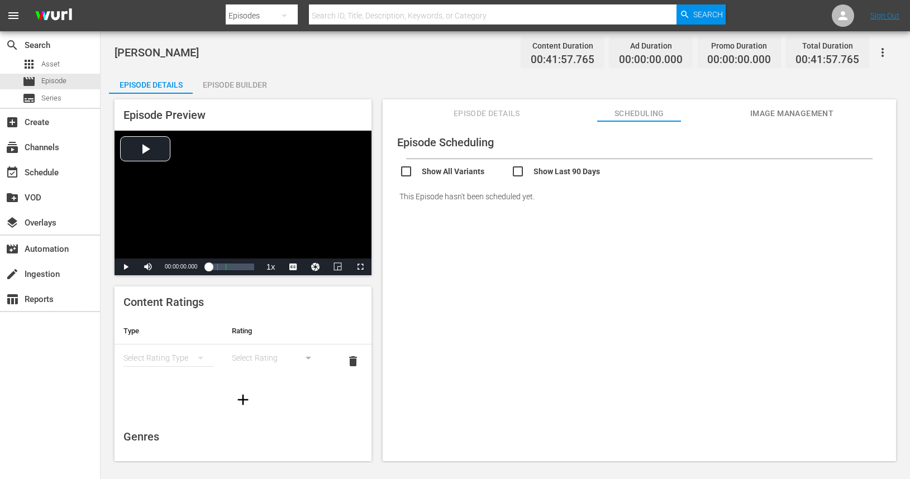
click at [764, 112] on span "Image Management" at bounding box center [792, 114] width 84 height 14
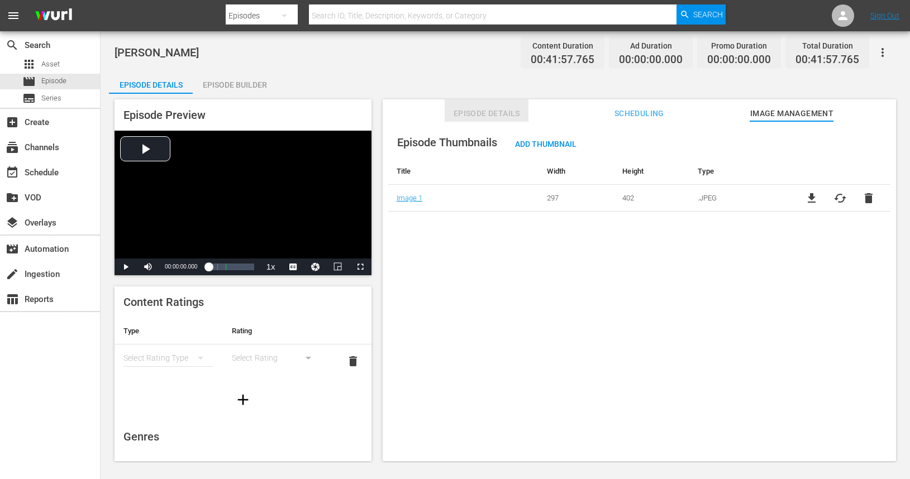
click at [473, 110] on span "Episode Details" at bounding box center [487, 114] width 84 height 14
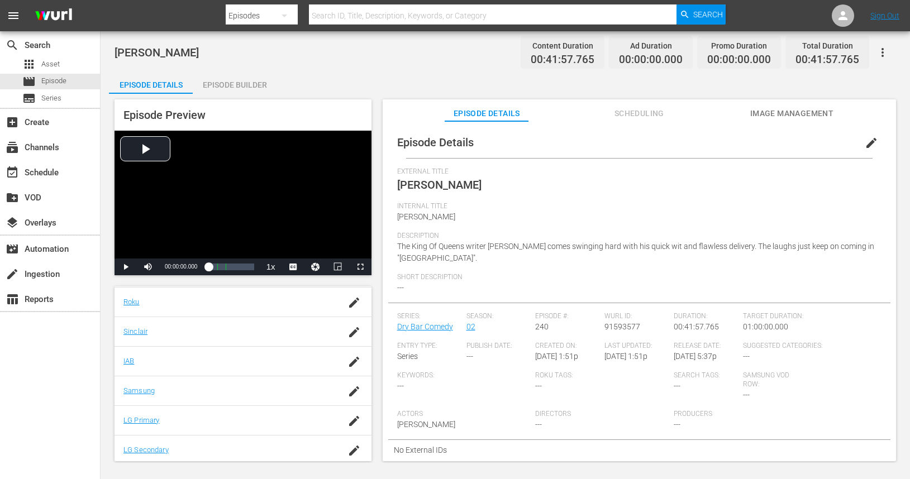
scroll to position [225, 0]
click at [42, 173] on div "event_available Schedule" at bounding box center [31, 171] width 63 height 10
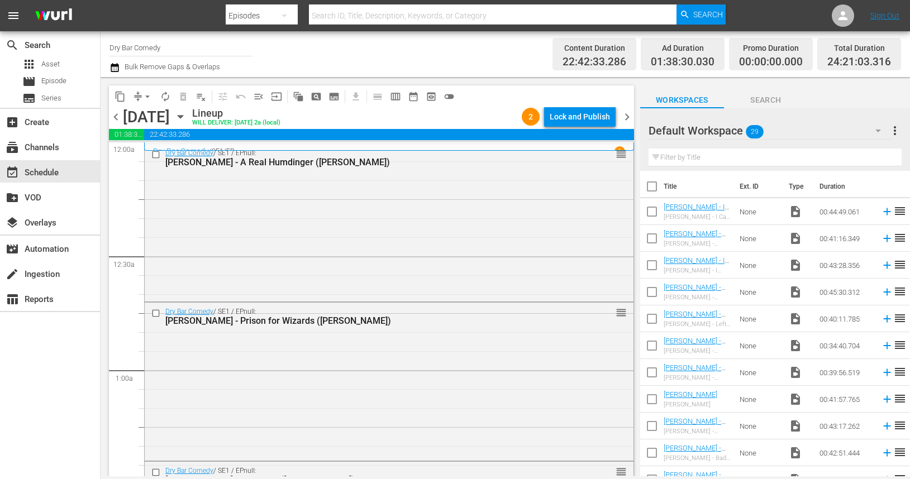
click at [624, 119] on span "chevron_right" at bounding box center [627, 117] width 14 height 14
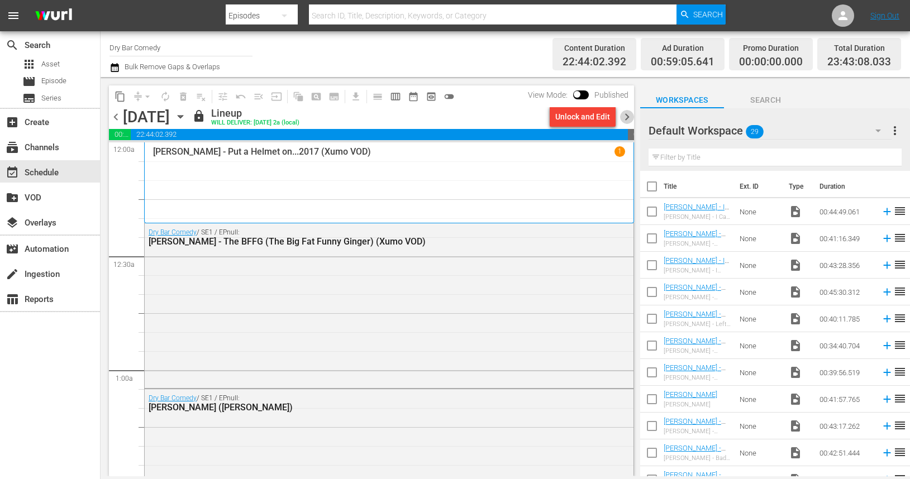
click at [627, 116] on span "chevron_right" at bounding box center [627, 117] width 14 height 14
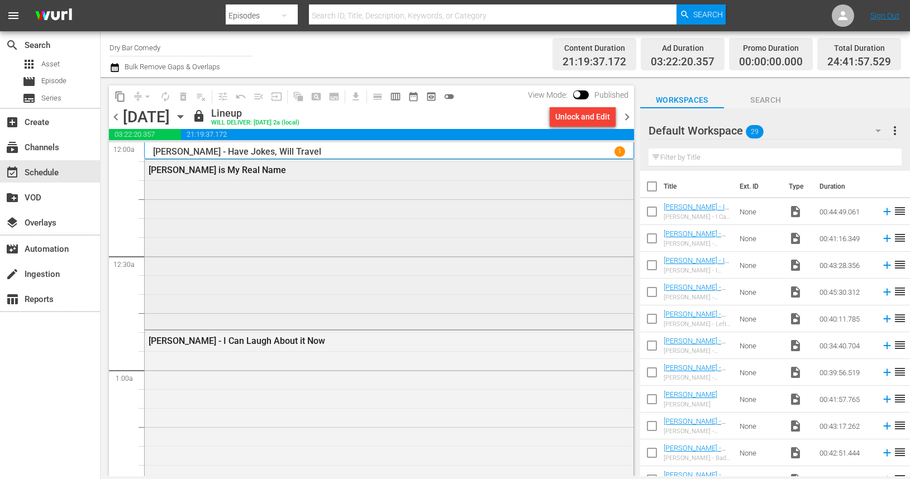
click at [245, 208] on div "[PERSON_NAME] is My Real Name" at bounding box center [389, 244] width 489 height 168
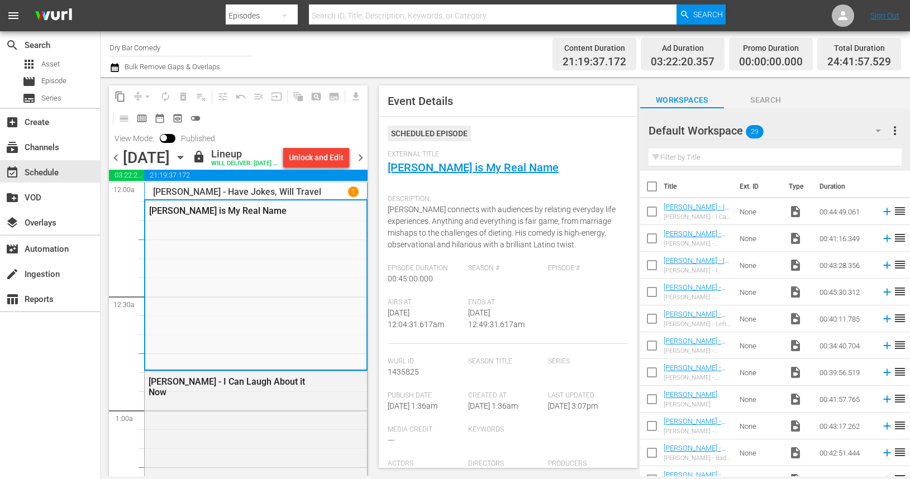
click at [310, 130] on div "content_copy compress arrow_drop_down autorenew_outlined delete_forever_outline…" at bounding box center [238, 116] width 259 height 63
click at [313, 160] on div "Unlock and Edit" at bounding box center [316, 157] width 55 height 20
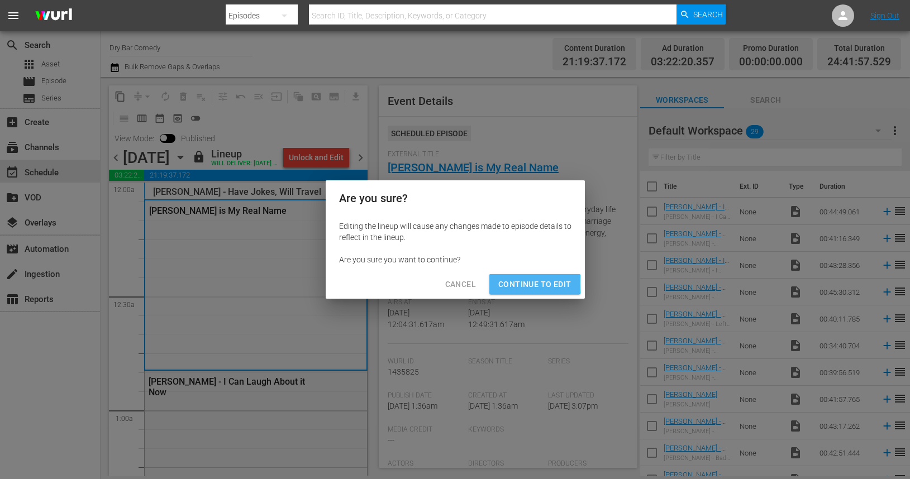
click at [502, 284] on span "Continue to Edit" at bounding box center [534, 285] width 73 height 14
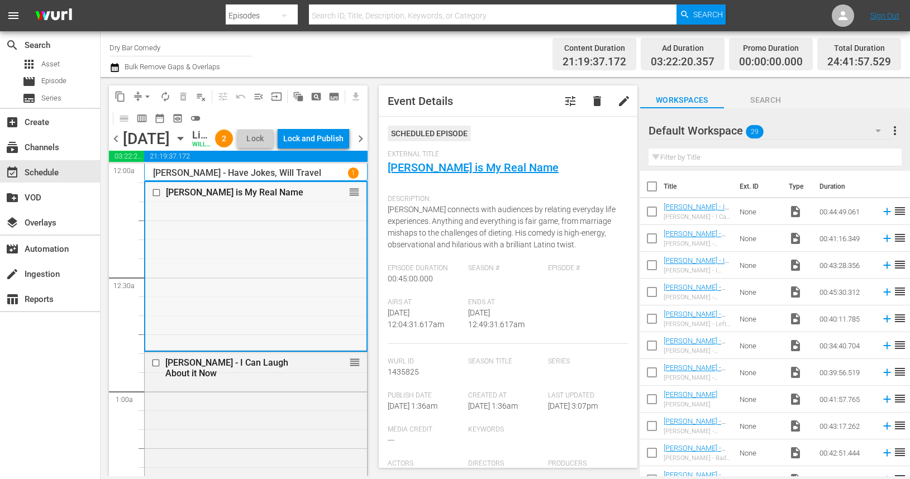
click at [233, 242] on div "[PERSON_NAME] is My Real Name reorder" at bounding box center [255, 266] width 221 height 168
click at [260, 97] on span "menu_open" at bounding box center [258, 96] width 11 height 11
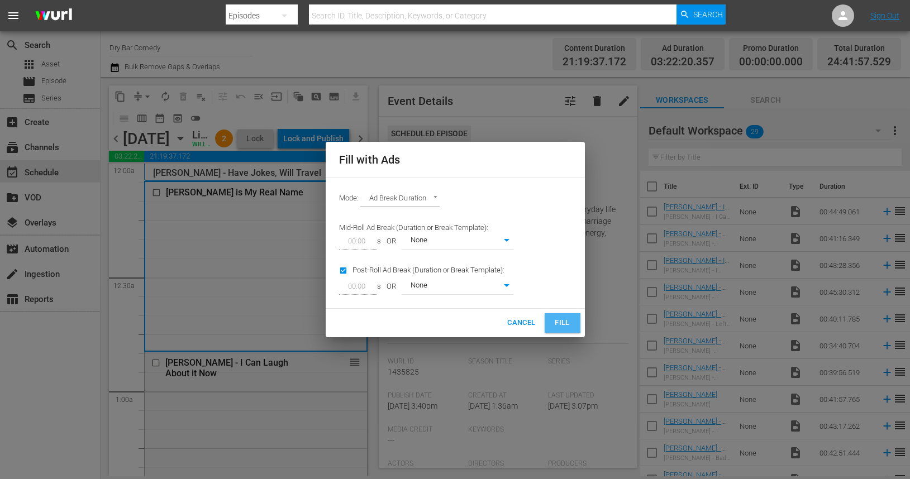
click at [562, 324] on span "Fill" at bounding box center [563, 323] width 18 height 13
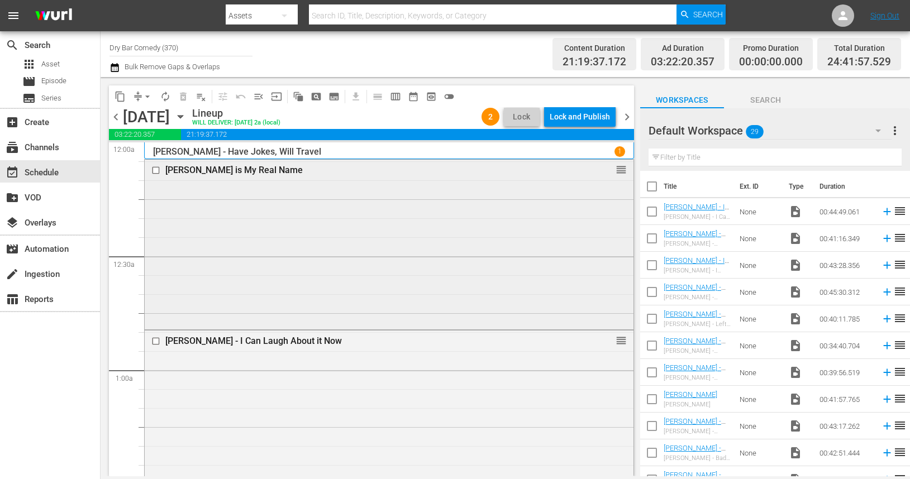
click at [296, 234] on div "[PERSON_NAME] is My Real Name reorder" at bounding box center [389, 244] width 489 height 168
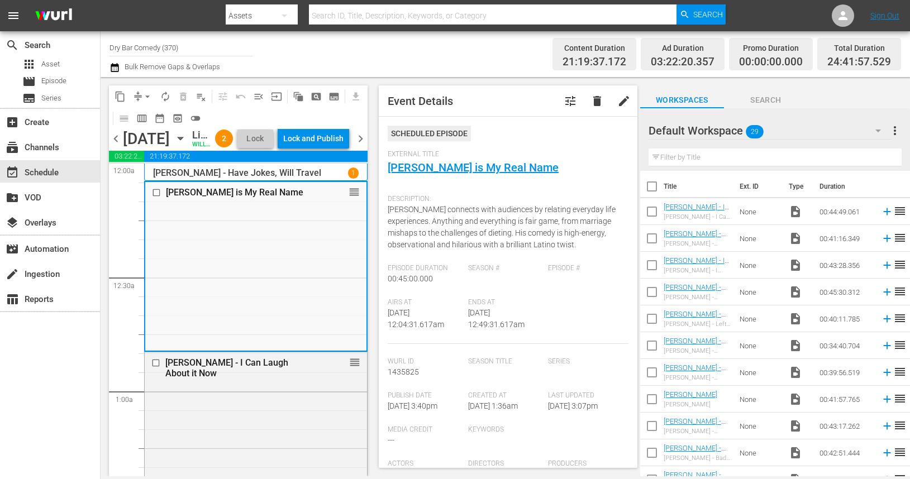
click at [228, 117] on div "content_copy compress arrow_drop_down autorenew_outlined delete_forever_outline…" at bounding box center [238, 107] width 259 height 44
